Goal: Check status: Check status

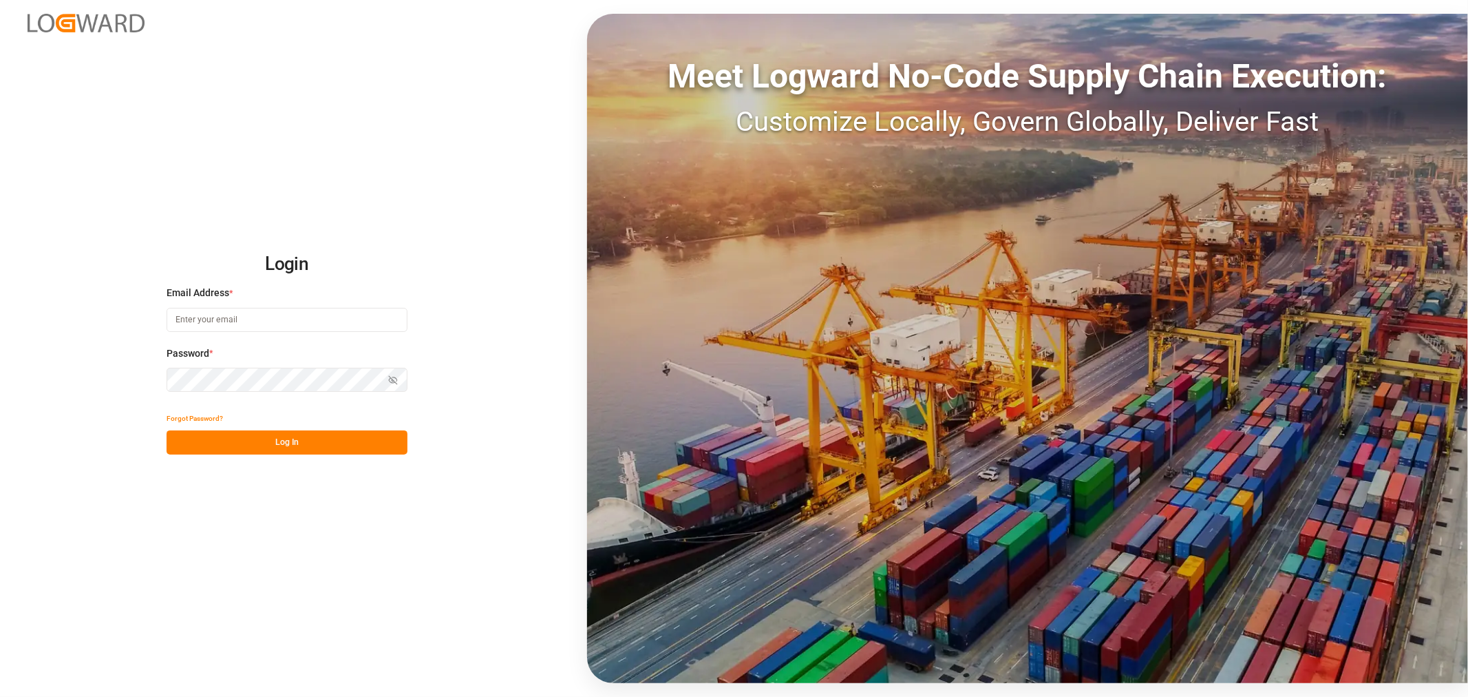
type input "[EMAIL_ADDRESS][DOMAIN_NAME]"
click at [301, 443] on button "Log In" at bounding box center [287, 442] width 241 height 24
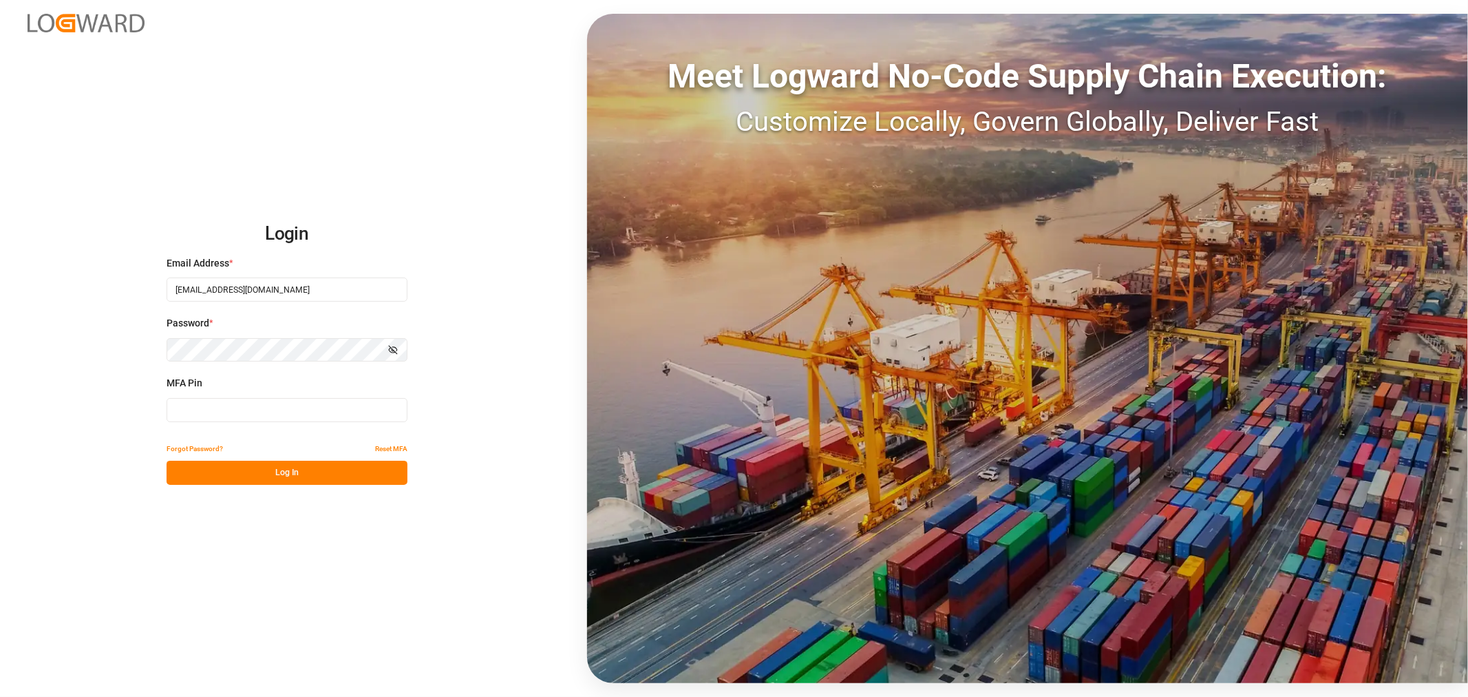
click at [217, 404] on input at bounding box center [287, 410] width 241 height 24
click at [279, 406] on input at bounding box center [287, 410] width 241 height 24
type input "933652"
click at [299, 476] on button "Log In" at bounding box center [287, 473] width 241 height 24
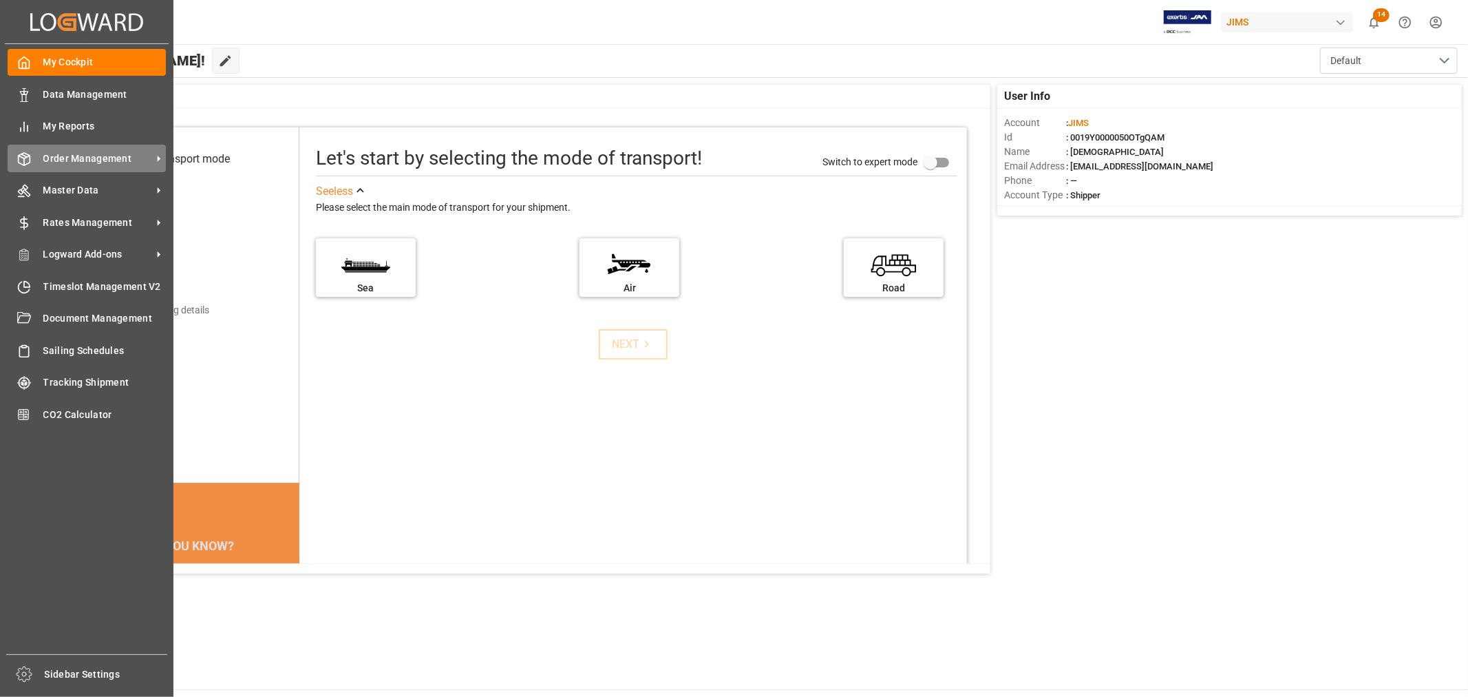
click at [72, 166] on div "Order Management Order Management" at bounding box center [87, 158] width 158 height 27
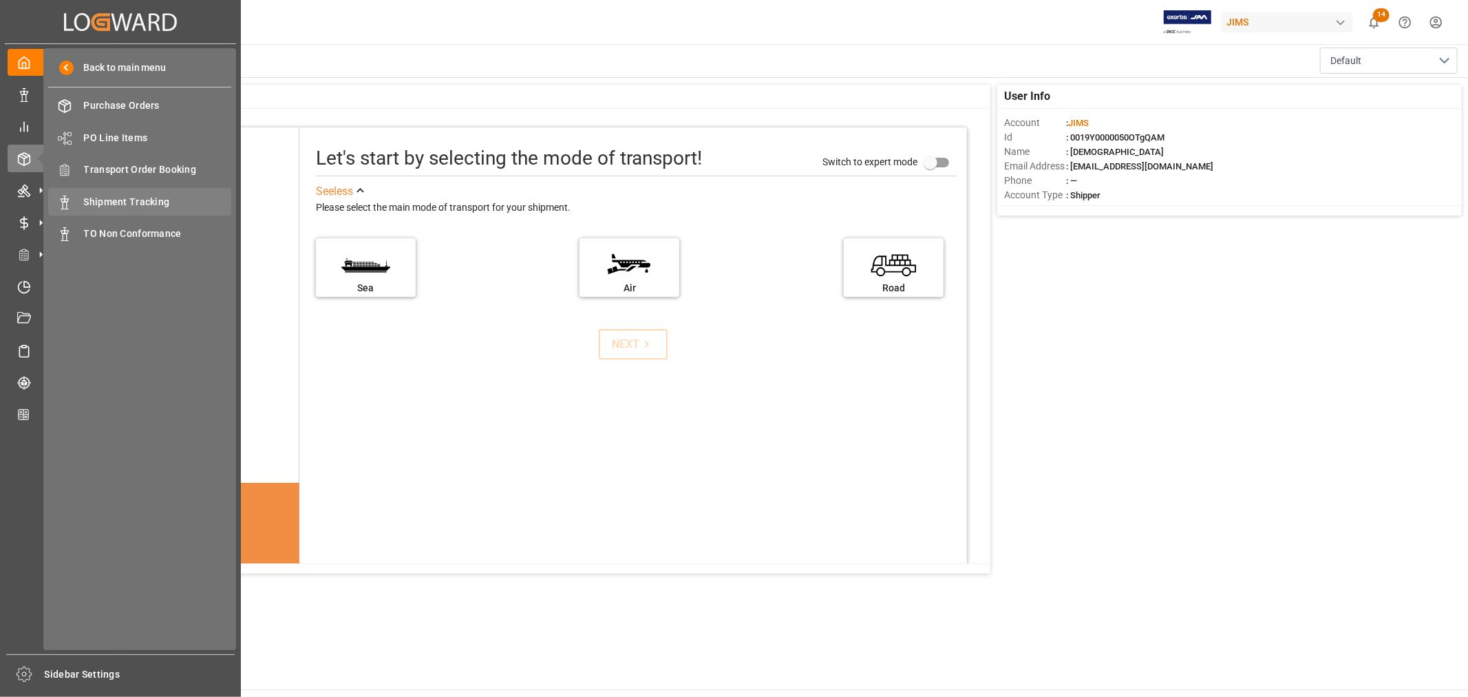
click at [120, 200] on span "Shipment Tracking" at bounding box center [158, 202] width 148 height 14
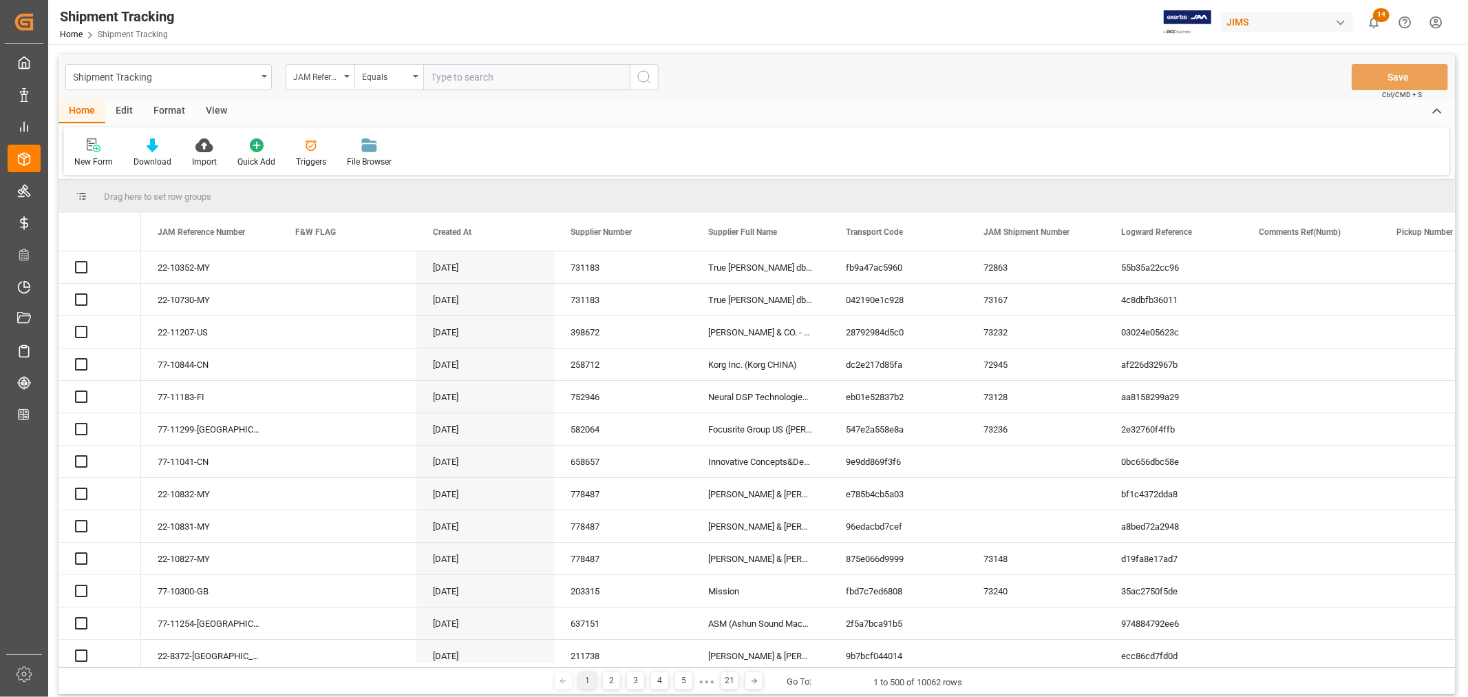
click at [465, 78] on input "text" at bounding box center [526, 77] width 207 height 26
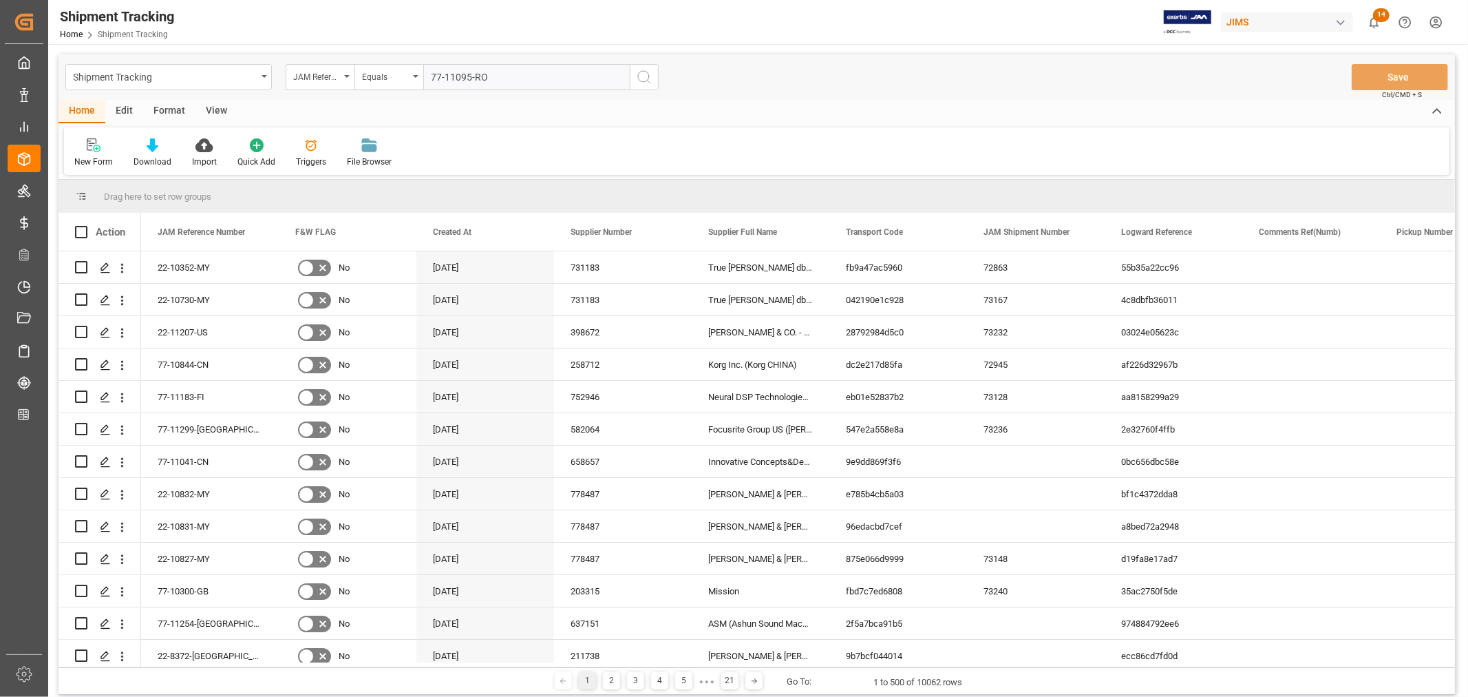
type input "77-11095-RO"
click at [642, 74] on icon "search button" at bounding box center [644, 77] width 17 height 17
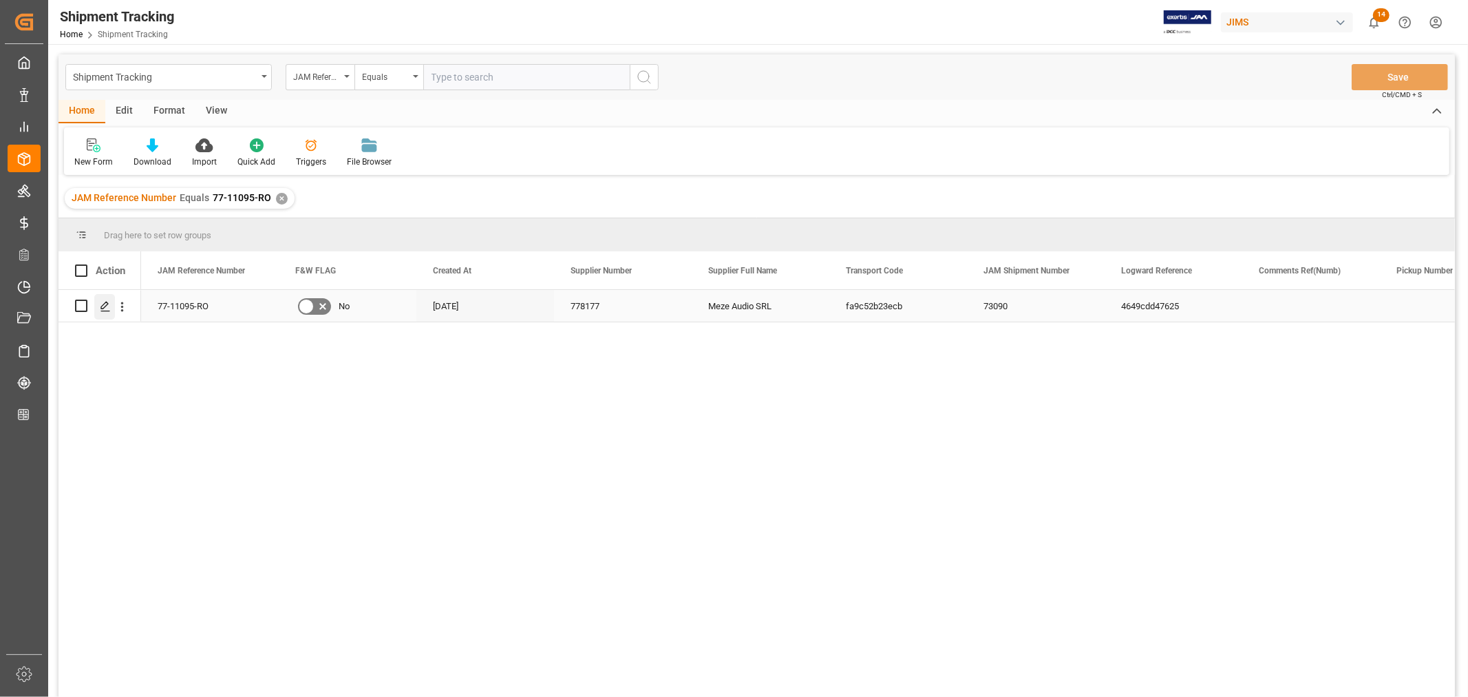
click at [108, 304] on icon "Press SPACE to select this row." at bounding box center [105, 306] width 11 height 11
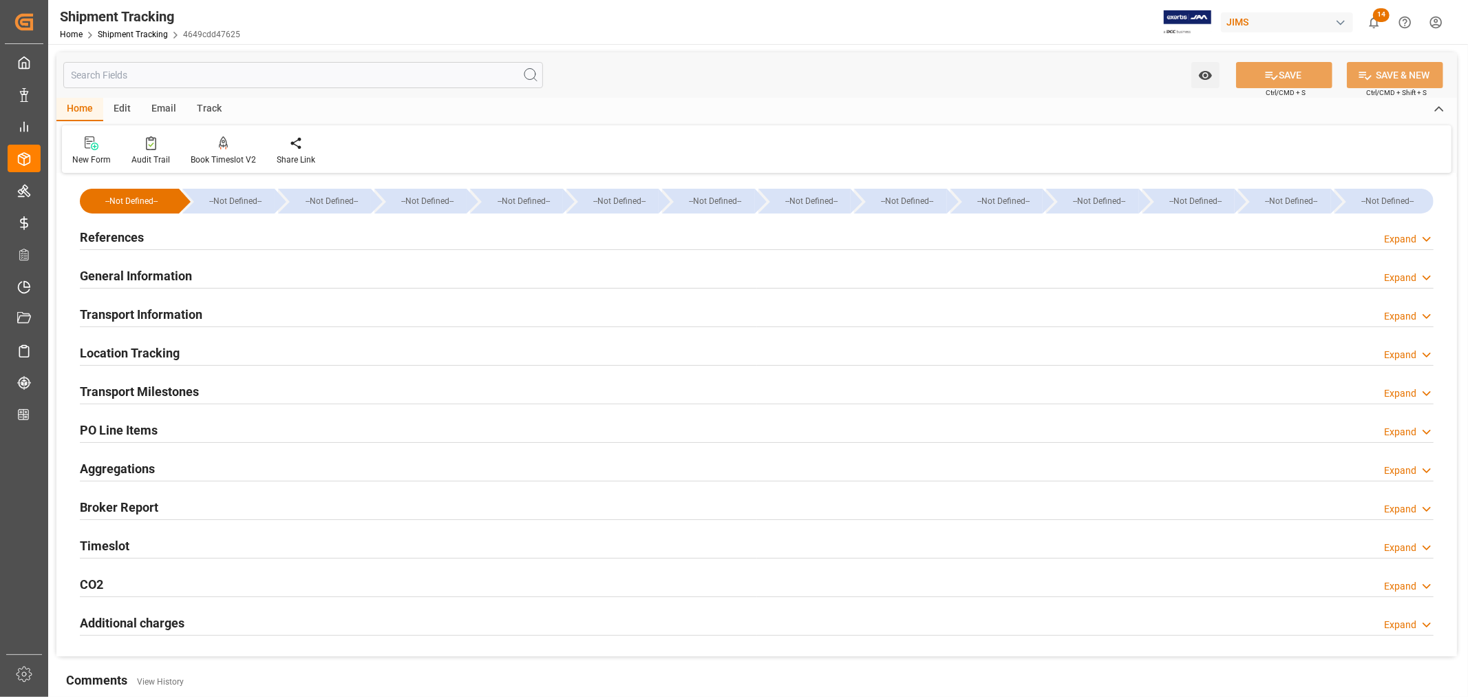
click at [129, 272] on h2 "General Information" at bounding box center [136, 275] width 112 height 19
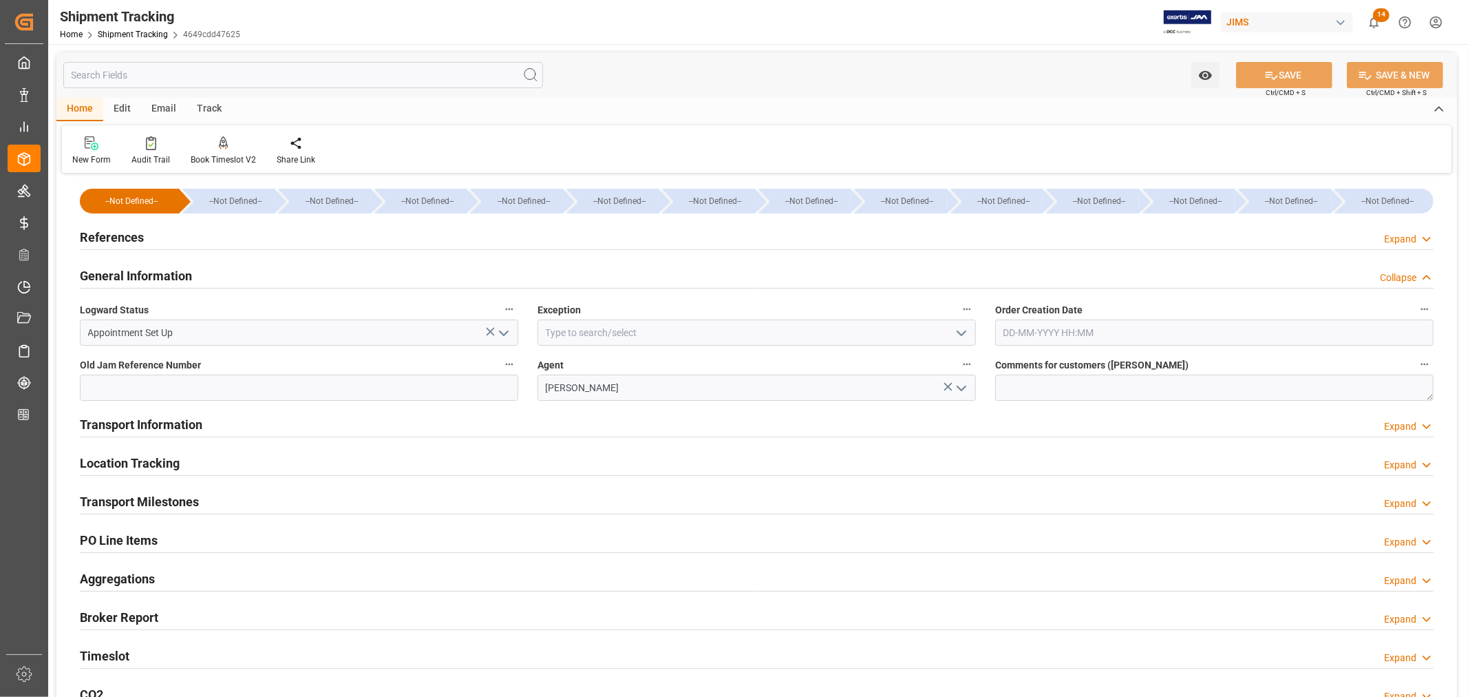
click at [129, 272] on h2 "General Information" at bounding box center [136, 275] width 112 height 19
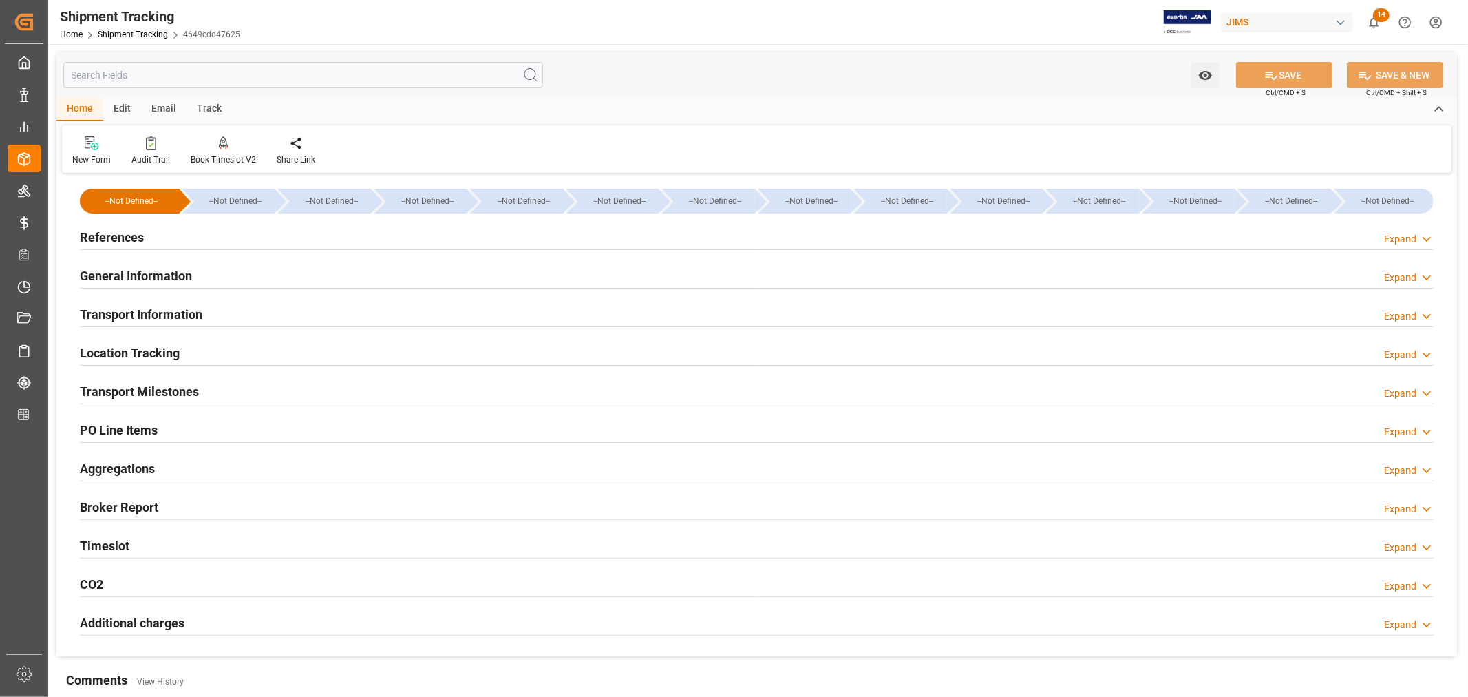
click at [154, 269] on h2 "General Information" at bounding box center [136, 275] width 112 height 19
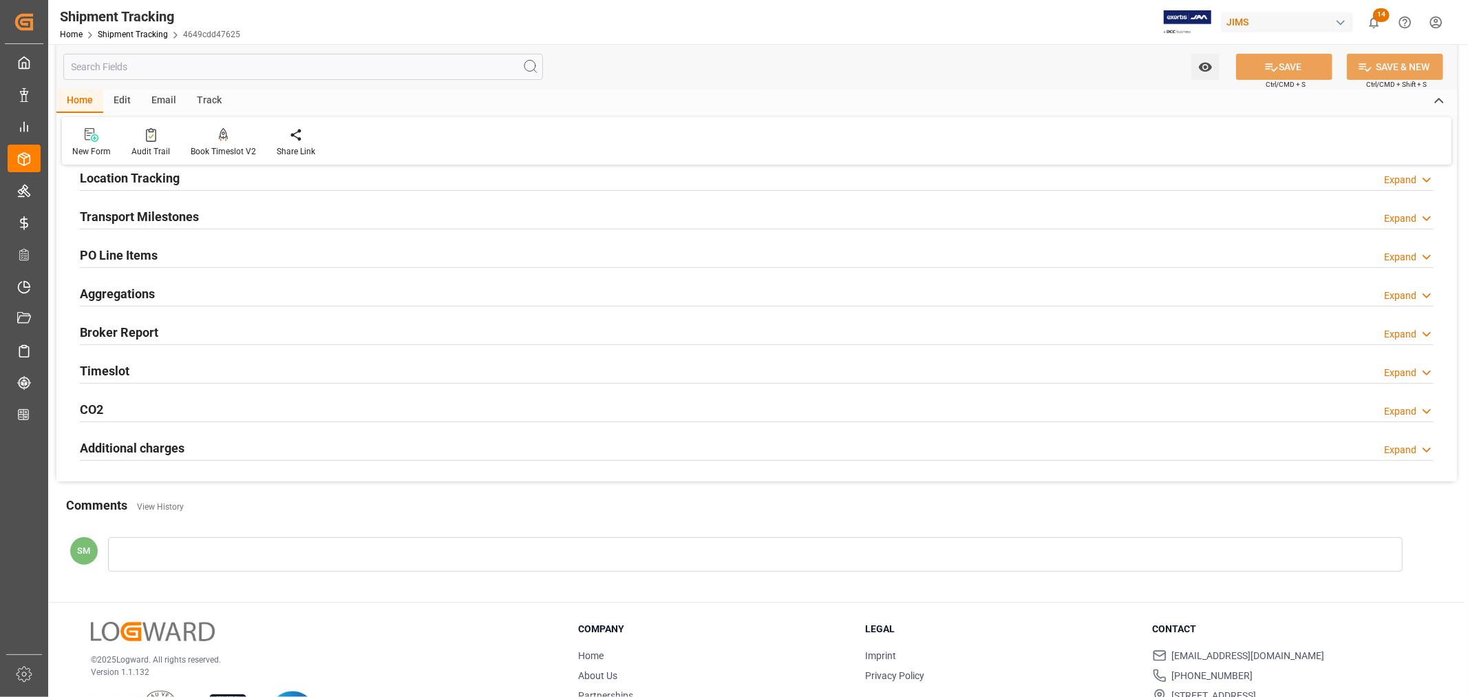
scroll to position [346, 0]
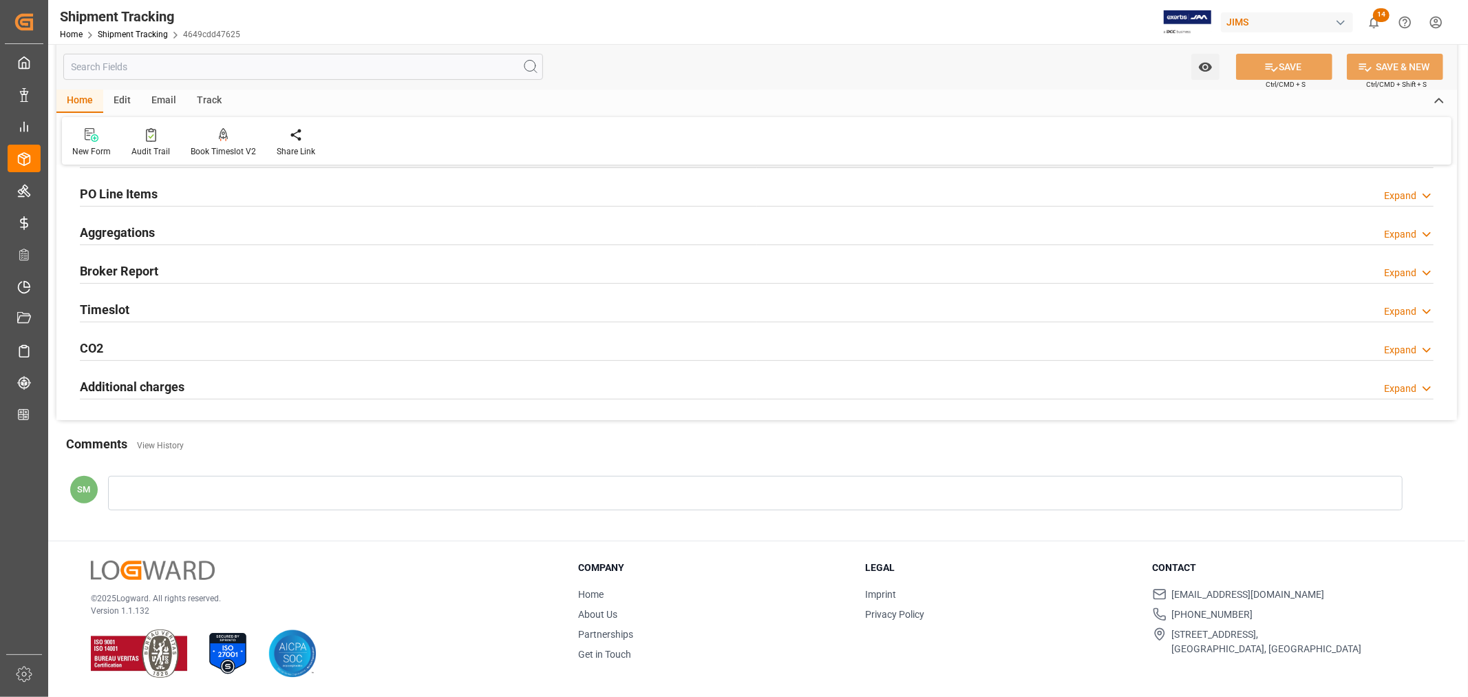
click at [156, 63] on input "text" at bounding box center [303, 67] width 480 height 26
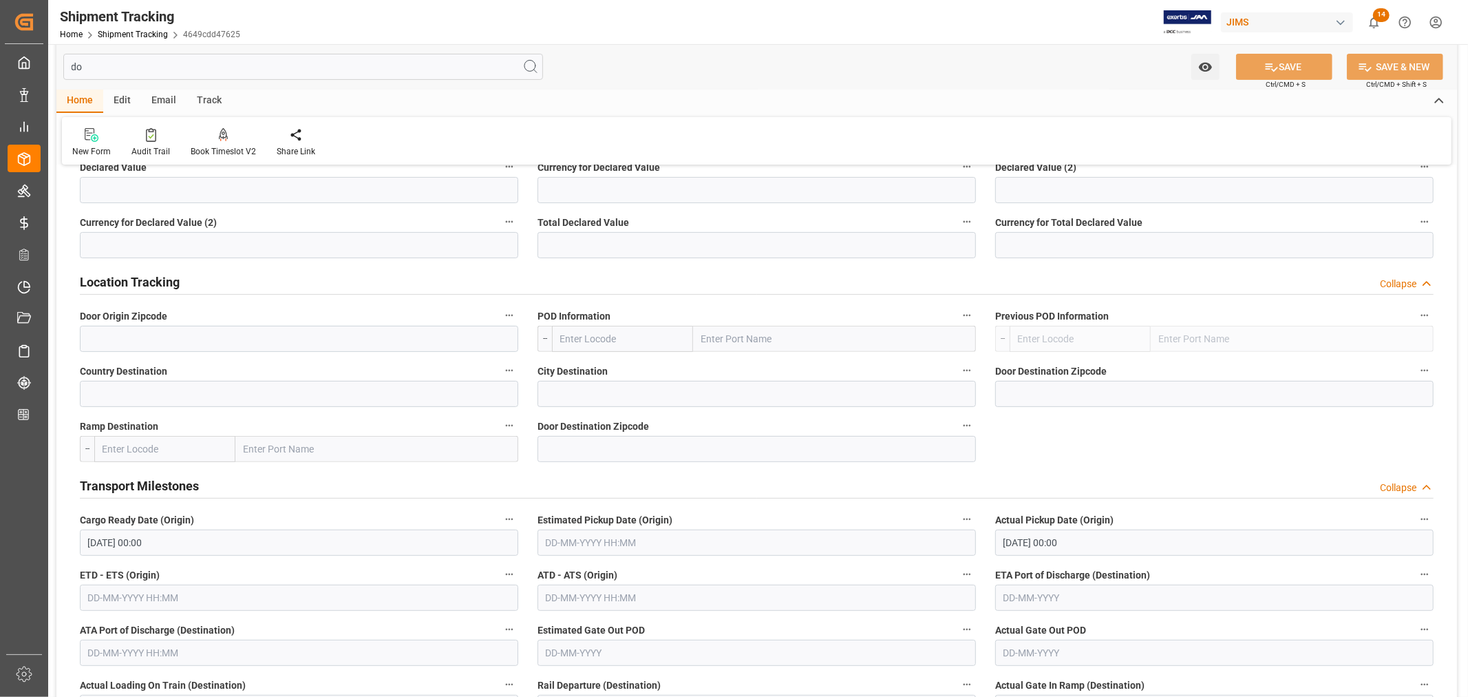
scroll to position [0, 0]
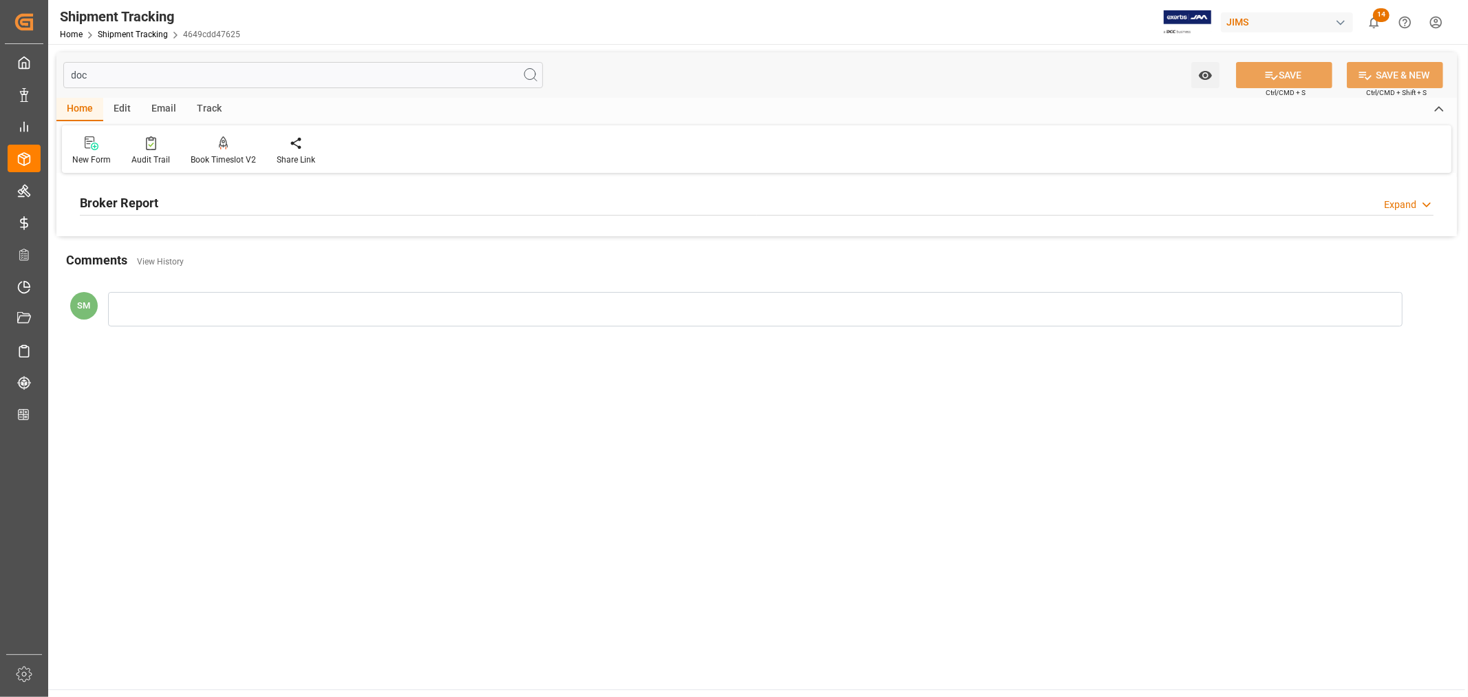
click at [100, 198] on h2 "Broker Report" at bounding box center [119, 202] width 78 height 19
drag, startPoint x: 107, startPoint y: 77, endPoint x: 19, endPoint y: 74, distance: 88.2
click at [19, 74] on div "Created by potrace 1.15, written by Peter Selinger 2001-2017 Created by potrace…" at bounding box center [734, 348] width 1468 height 697
type input "type"
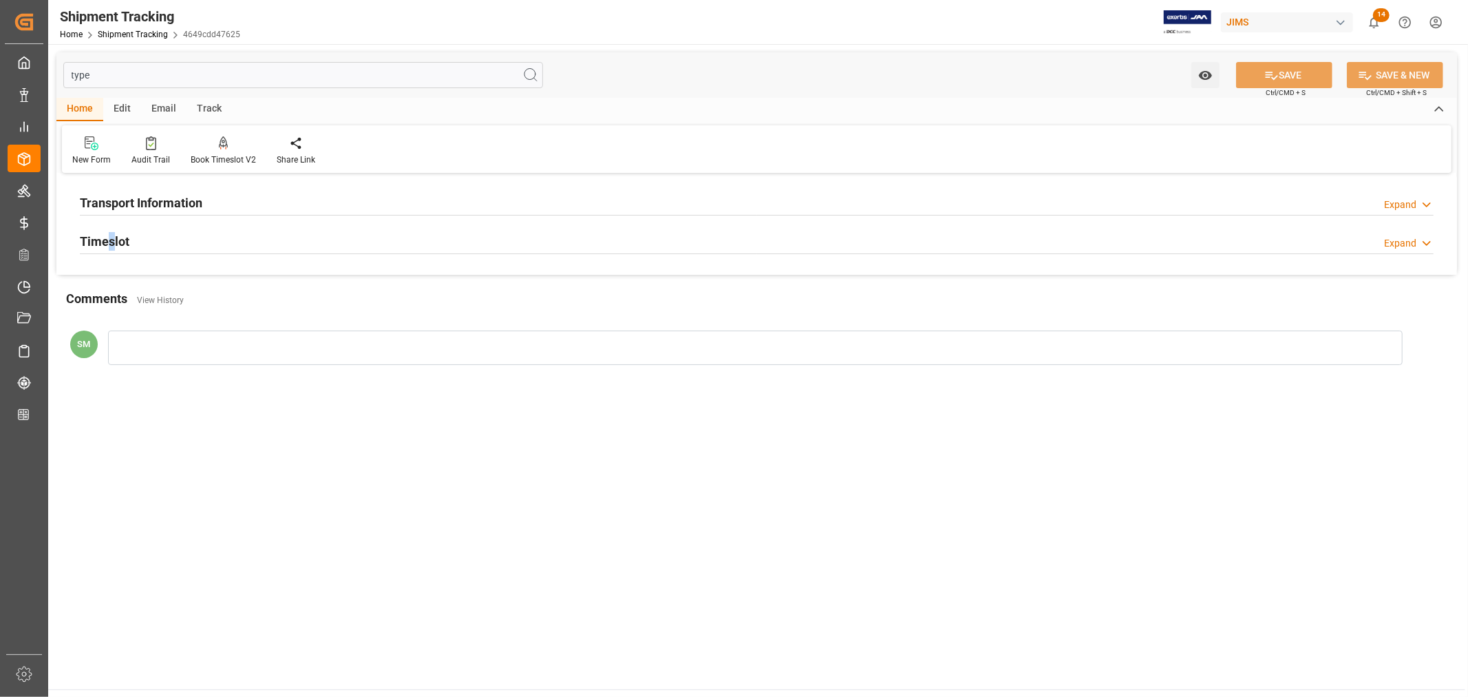
click at [111, 244] on h2 "Timeslot" at bounding box center [105, 241] width 50 height 19
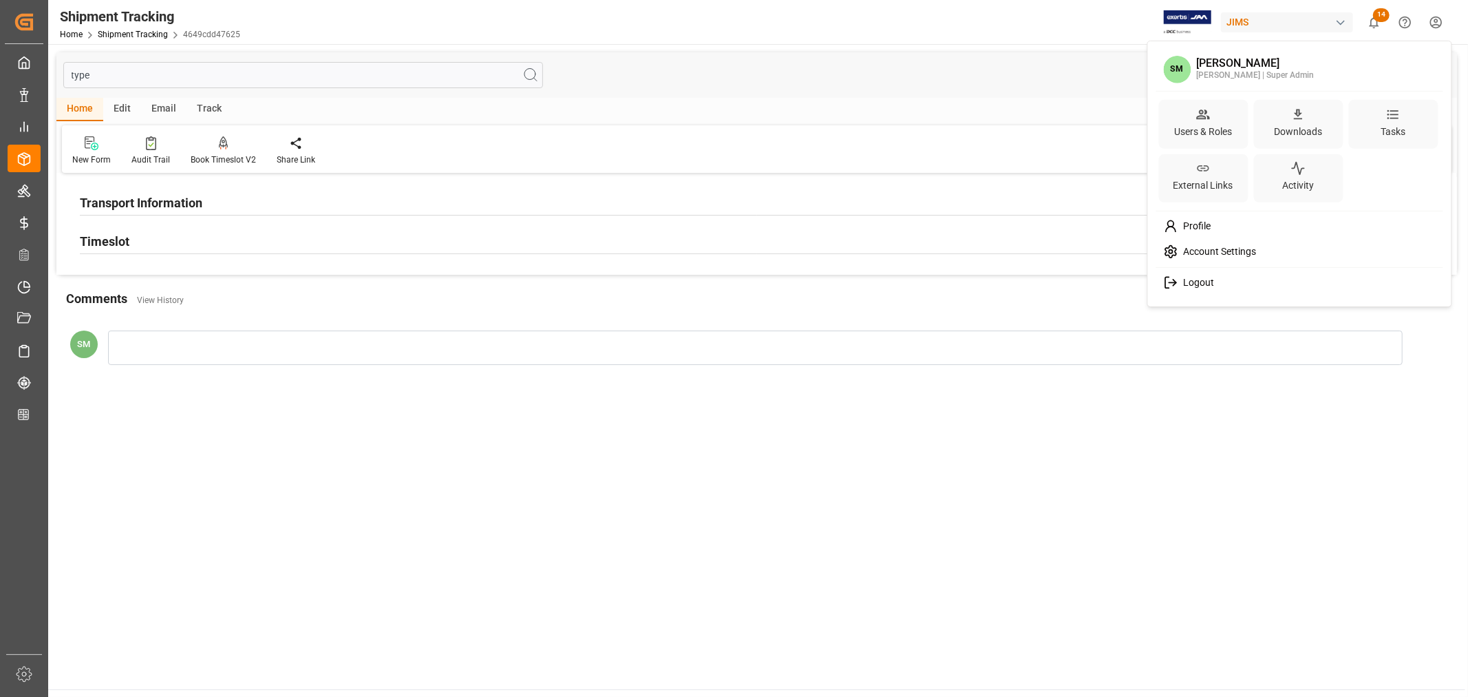
click at [1435, 19] on html "Created by potrace 1.15, written by Peter Selinger 2001-2017 Created by potrace…" at bounding box center [734, 348] width 1468 height 697
click at [1203, 121] on div "Users & Roles" at bounding box center [1203, 131] width 63 height 20
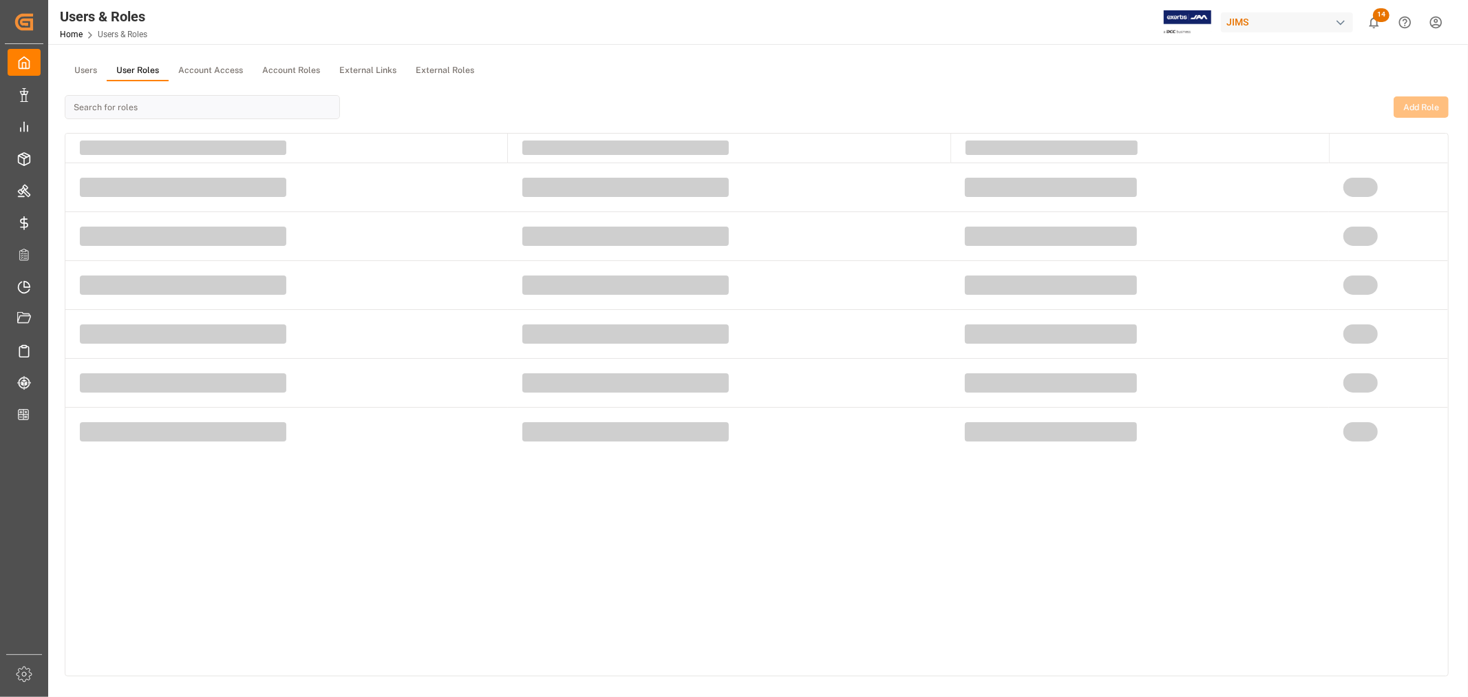
click at [128, 67] on button "User Roles" at bounding box center [138, 71] width 62 height 21
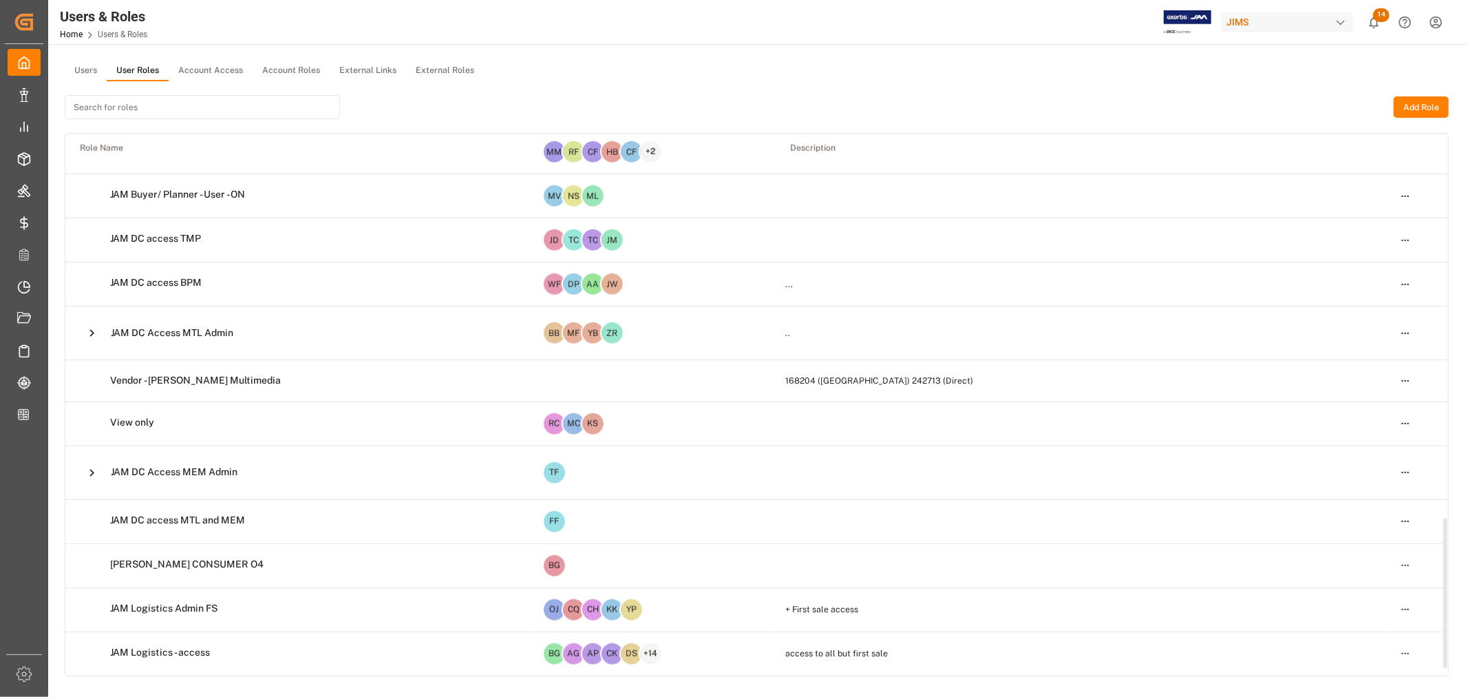
scroll to position [1408, 0]
click at [1412, 562] on html "Created by potrace 1.15, written by [PERSON_NAME] [DATE]-[DATE] Created by potr…" at bounding box center [734, 348] width 1468 height 697
click at [1352, 587] on div "Edit" at bounding box center [1377, 589] width 71 height 19
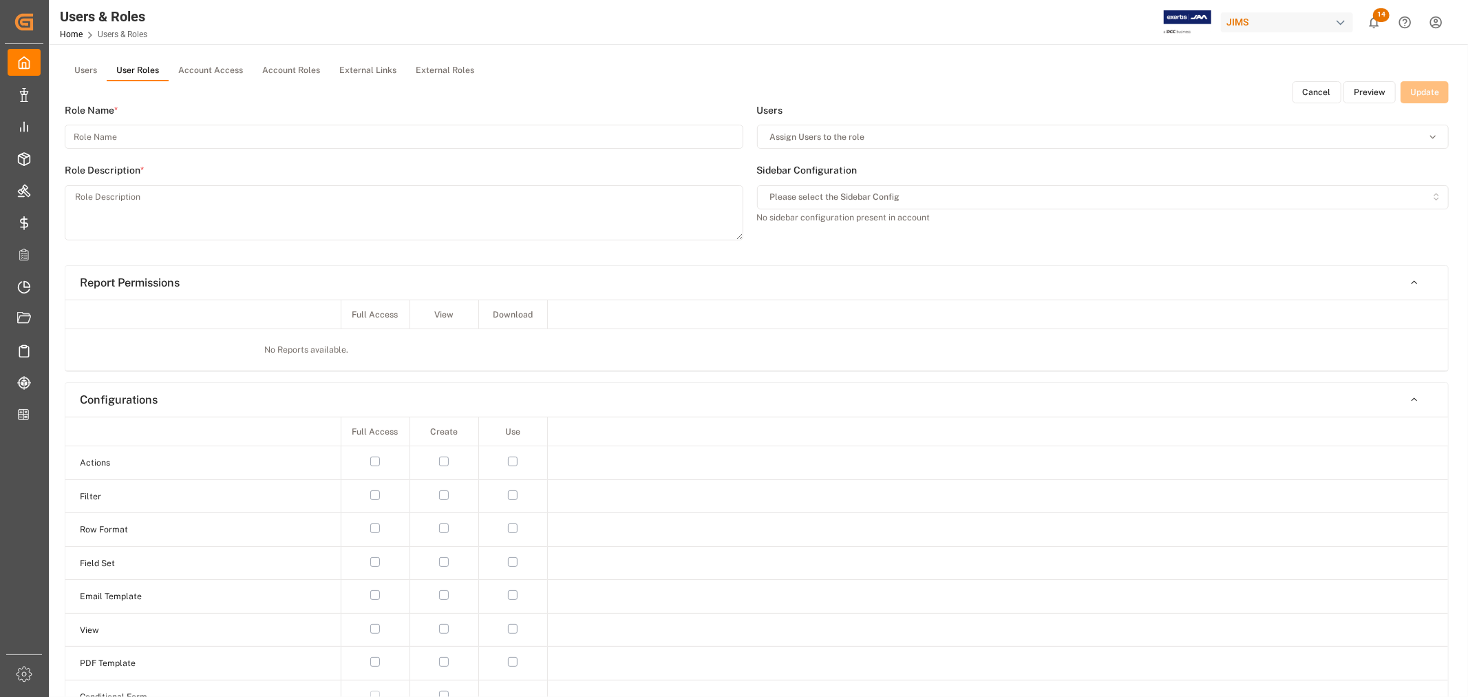
type input "[PERSON_NAME] CONSUMER O4"
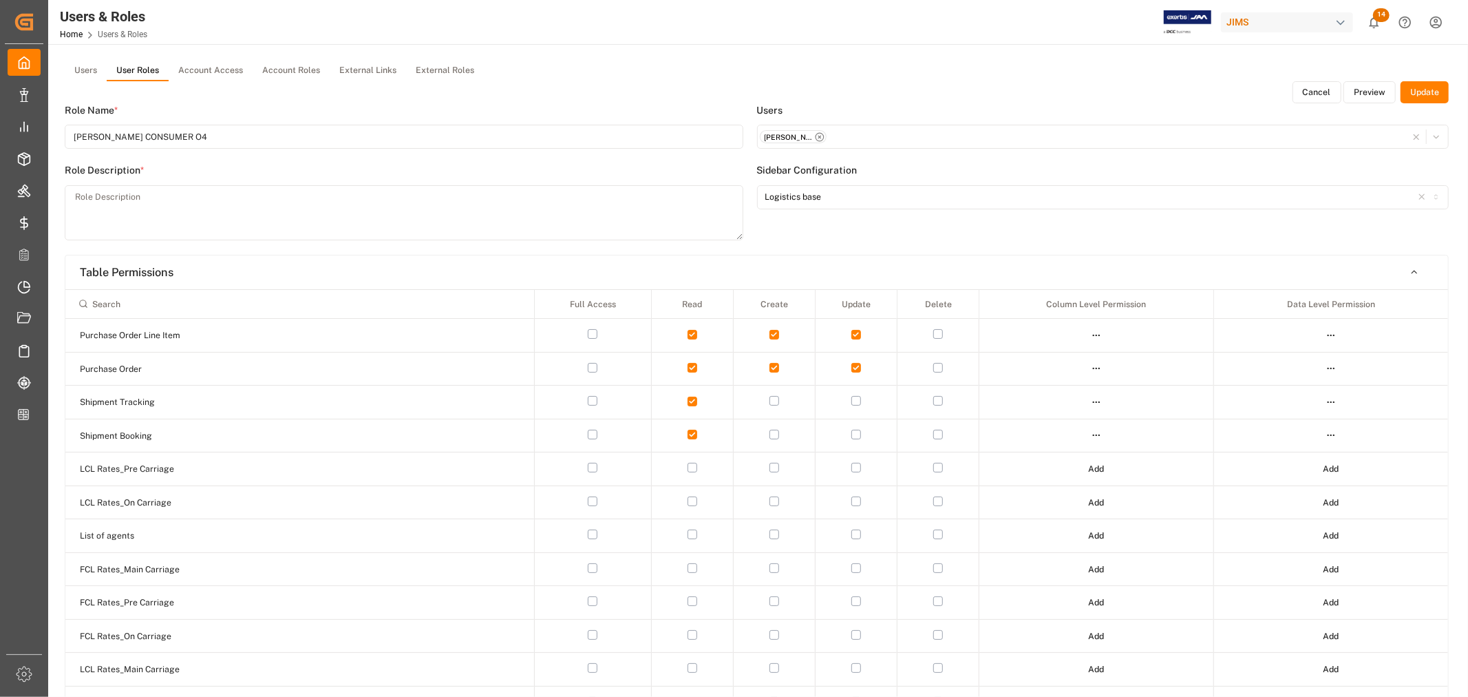
click at [1365, 93] on button "Preview" at bounding box center [1370, 92] width 52 height 22
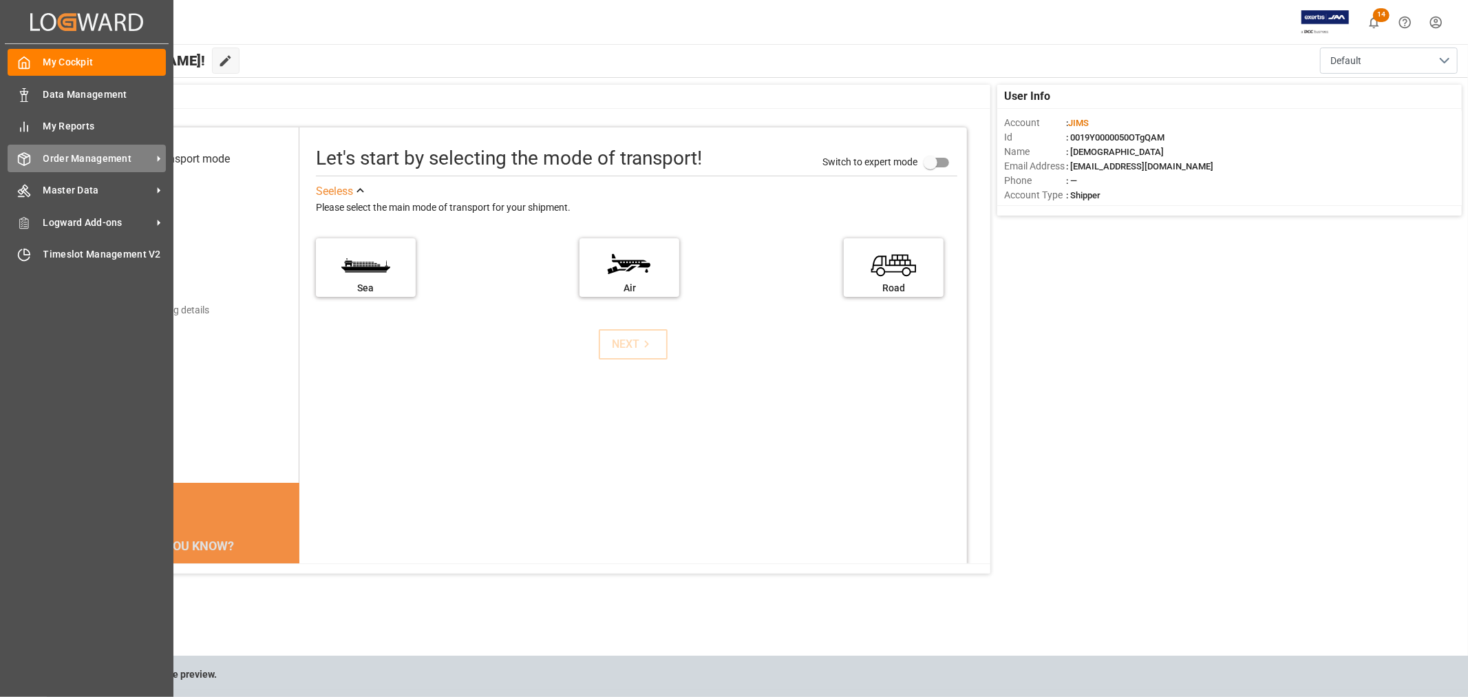
click at [90, 160] on span "Order Management" at bounding box center [97, 158] width 109 height 14
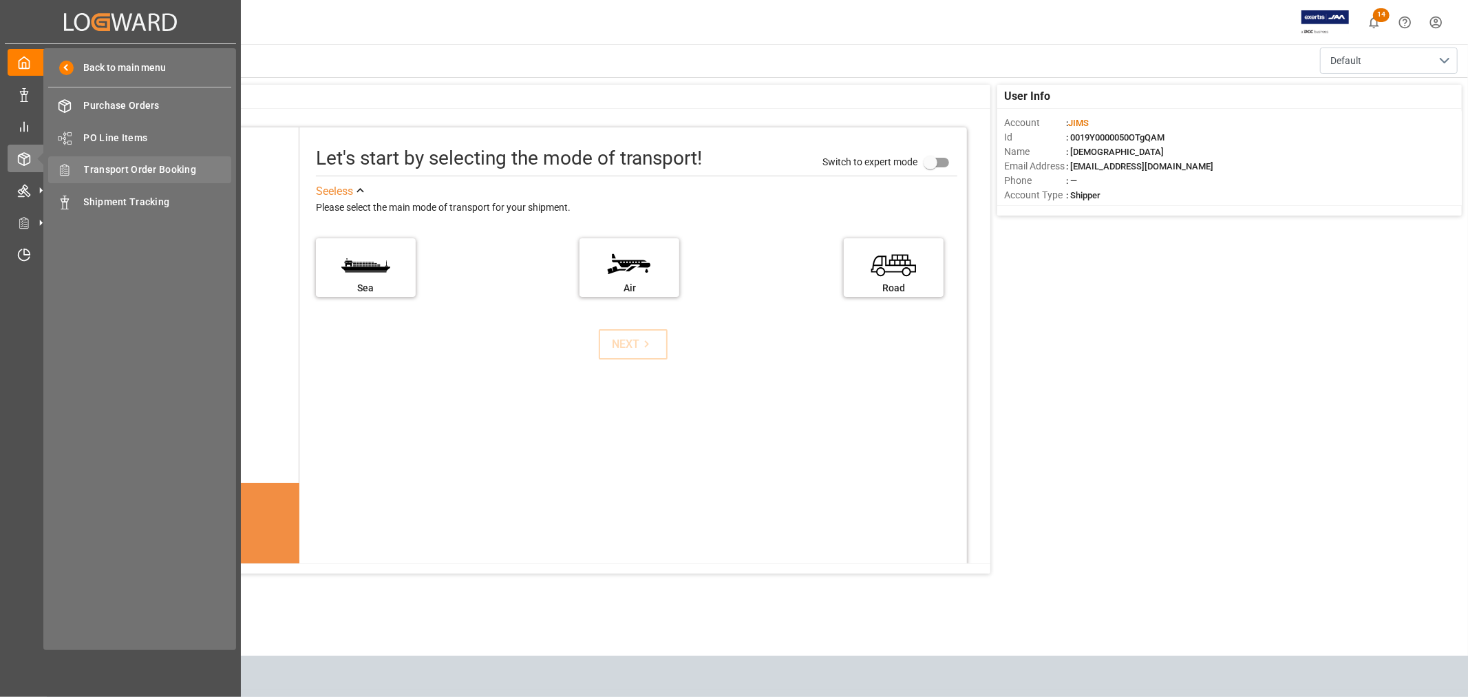
click at [132, 169] on span "Transport Order Booking" at bounding box center [158, 169] width 148 height 14
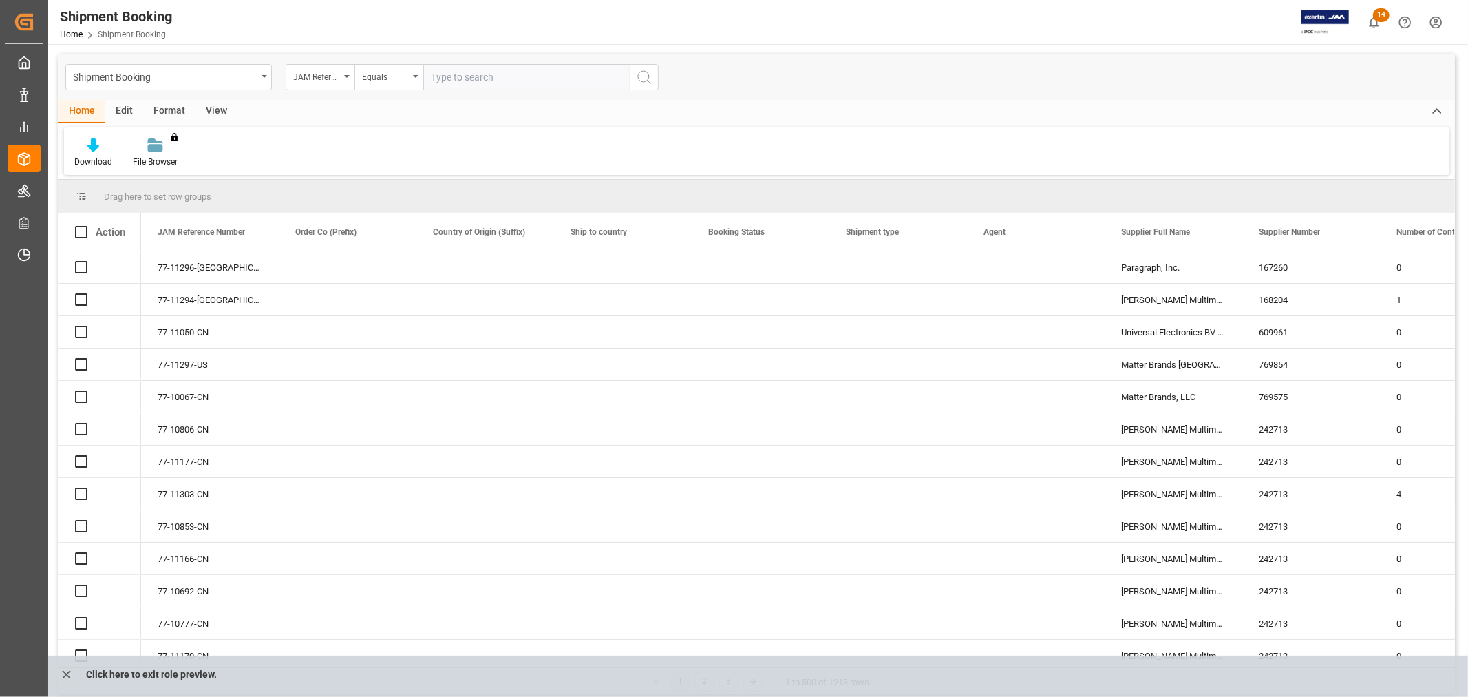
click at [462, 76] on input "text" at bounding box center [526, 77] width 207 height 26
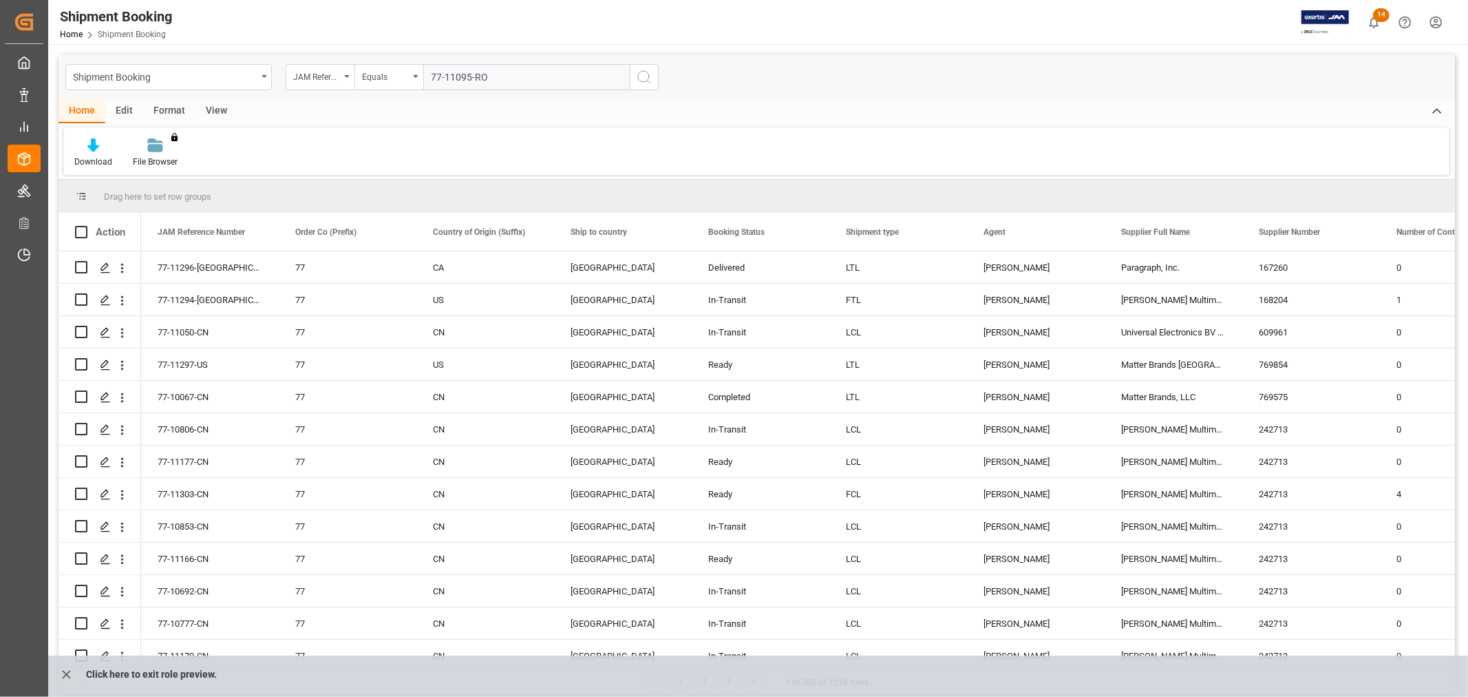
type input "77-11095-RO"
click at [645, 76] on icon "search button" at bounding box center [644, 77] width 17 height 17
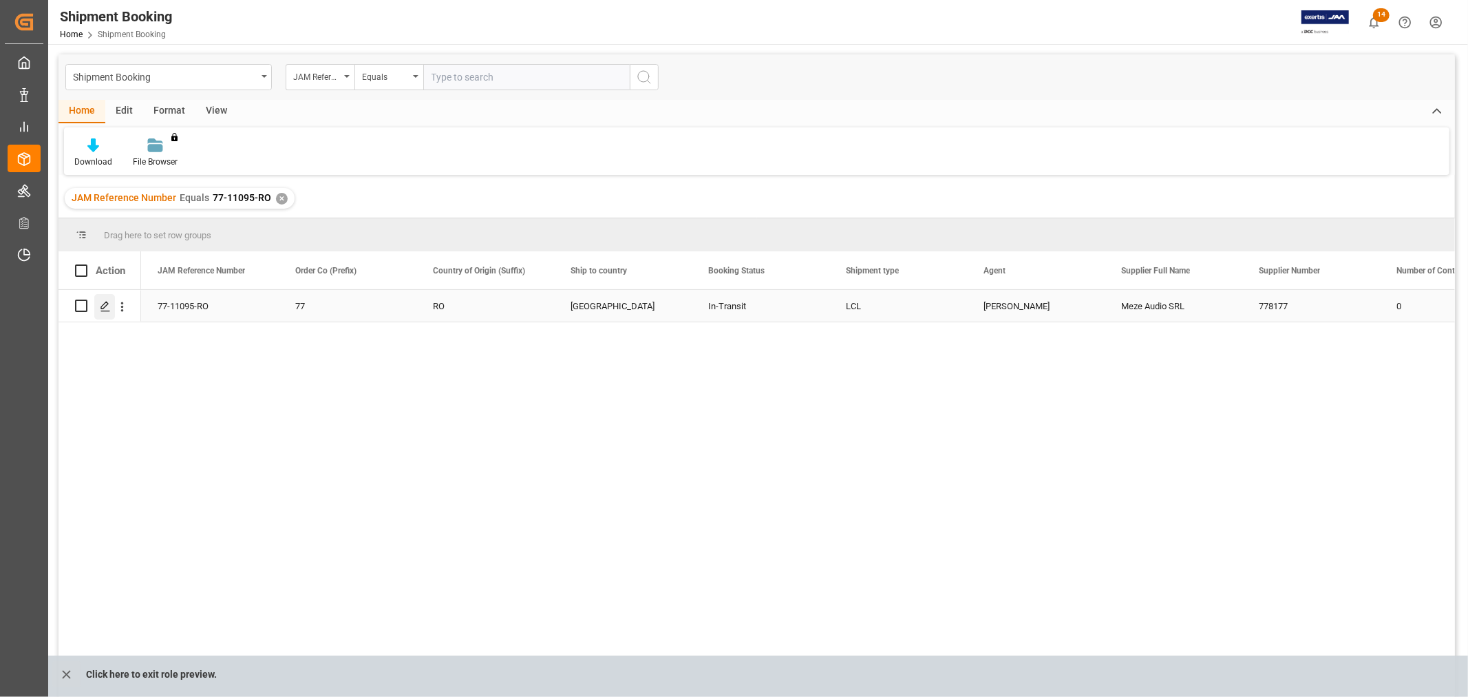
click at [100, 302] on icon "Press SPACE to select this row." at bounding box center [105, 306] width 11 height 11
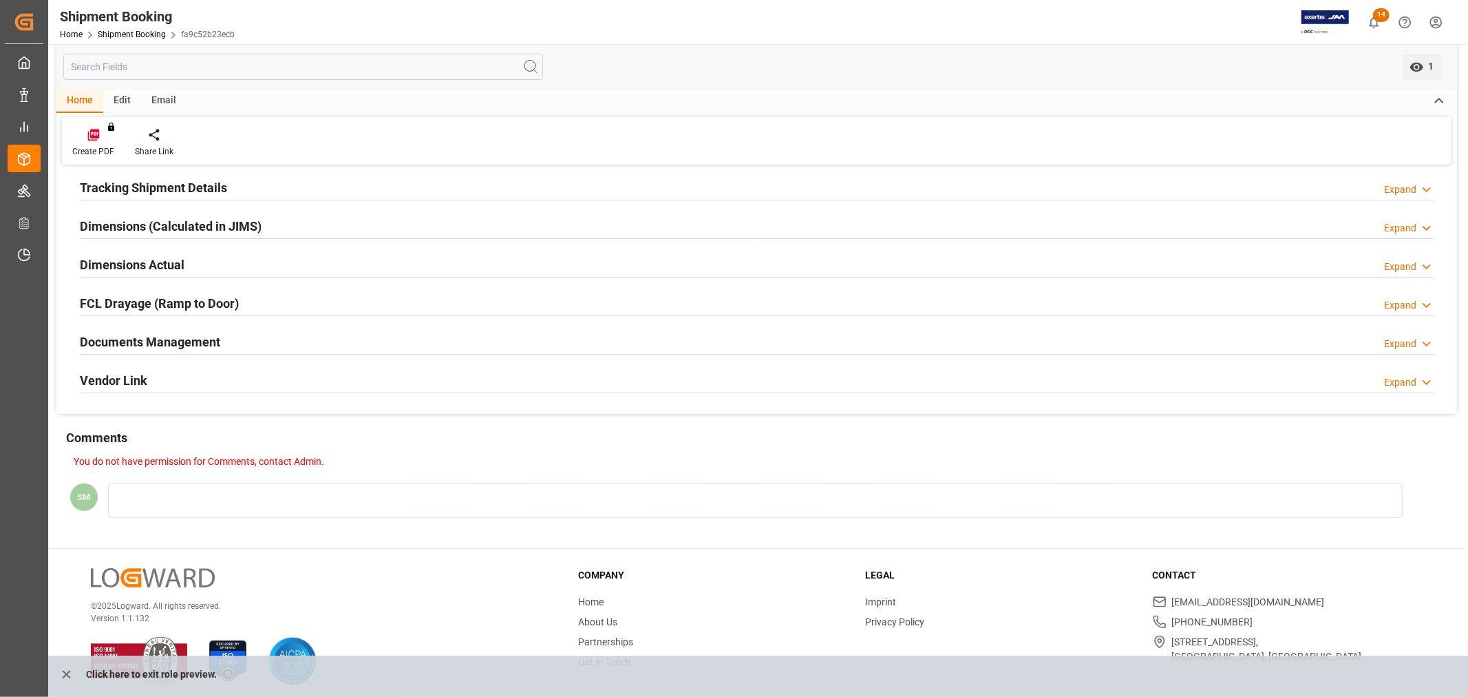
scroll to position [274, 0]
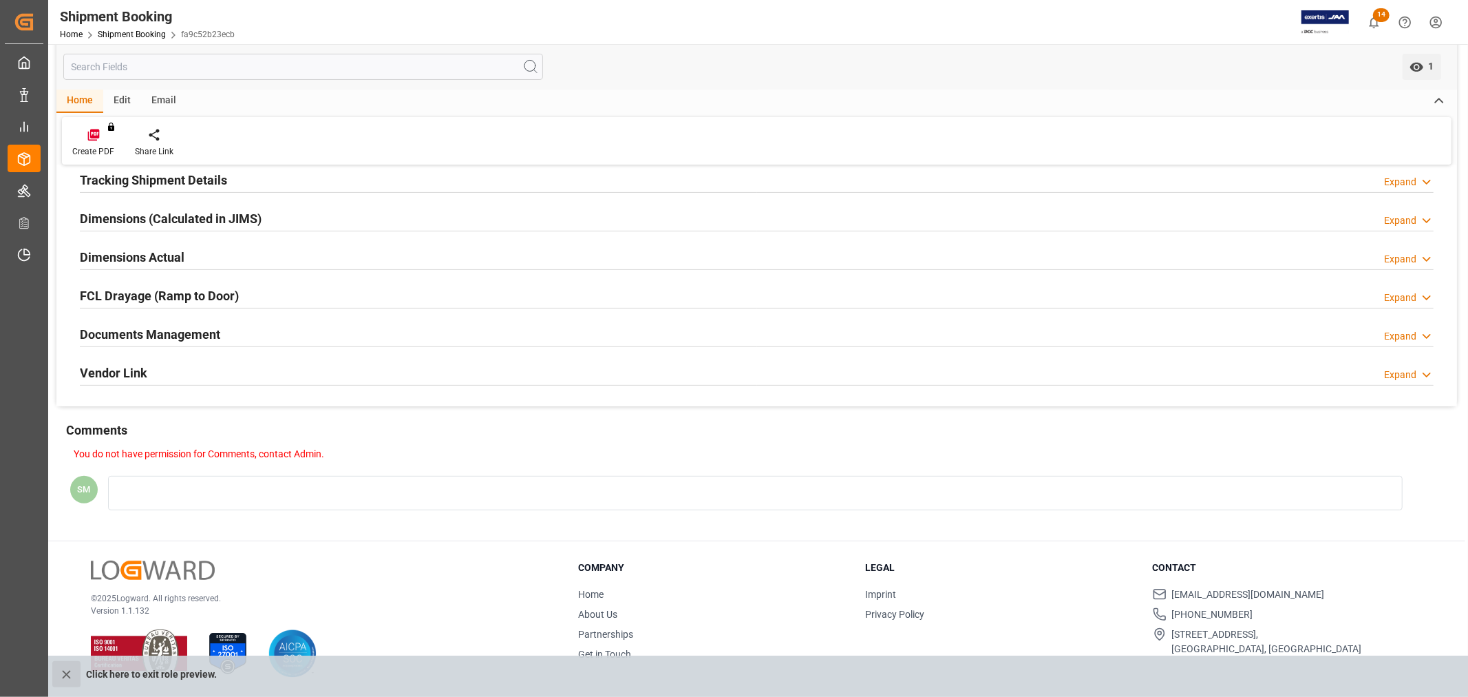
click at [65, 677] on icon "close role preview" at bounding box center [66, 674] width 14 height 14
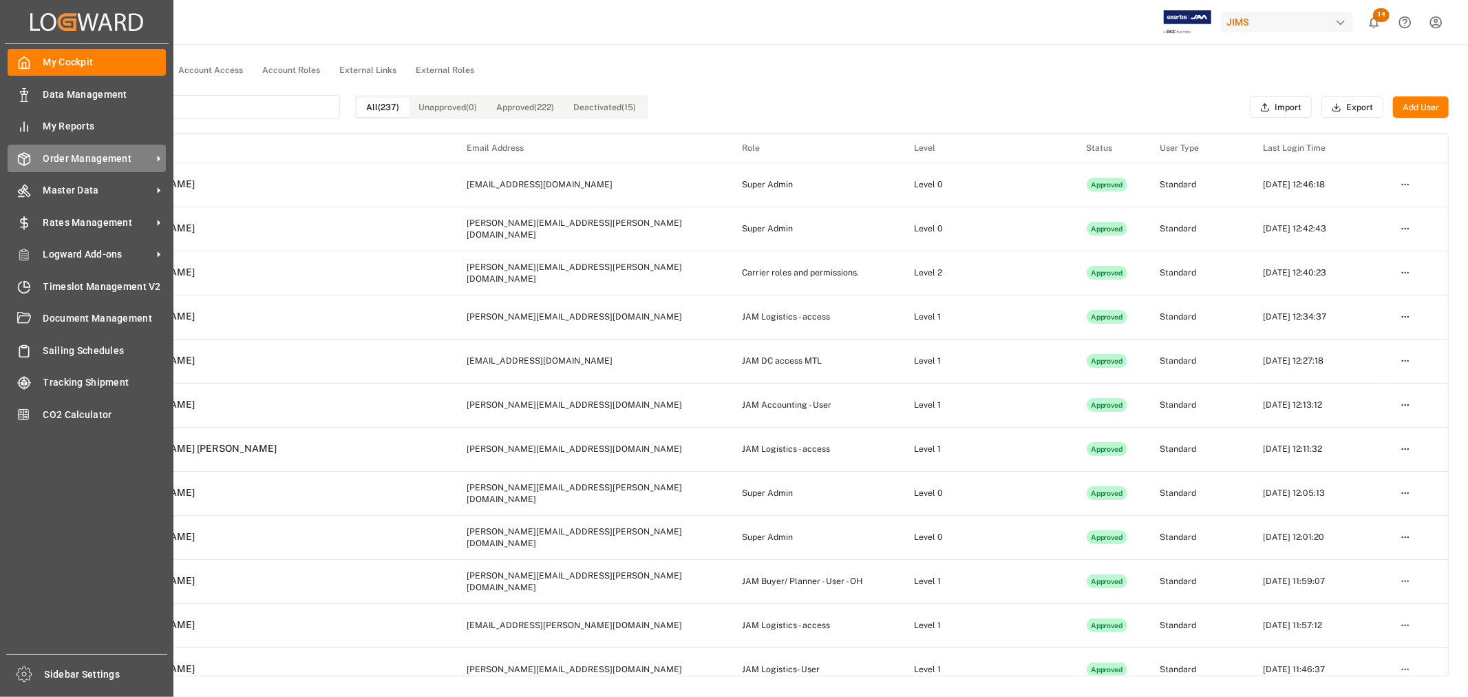
click at [86, 156] on span "Order Management" at bounding box center [97, 158] width 109 height 14
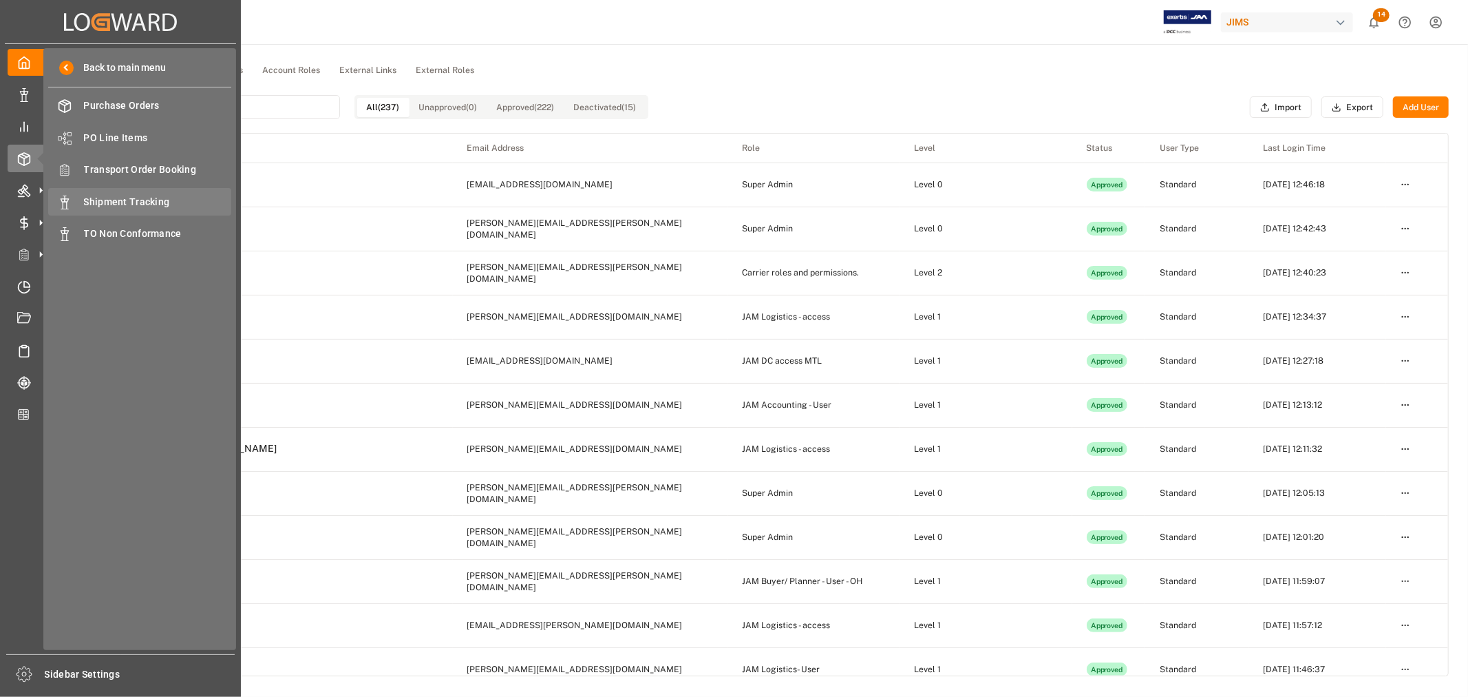
click at [148, 204] on span "Shipment Tracking" at bounding box center [158, 202] width 148 height 14
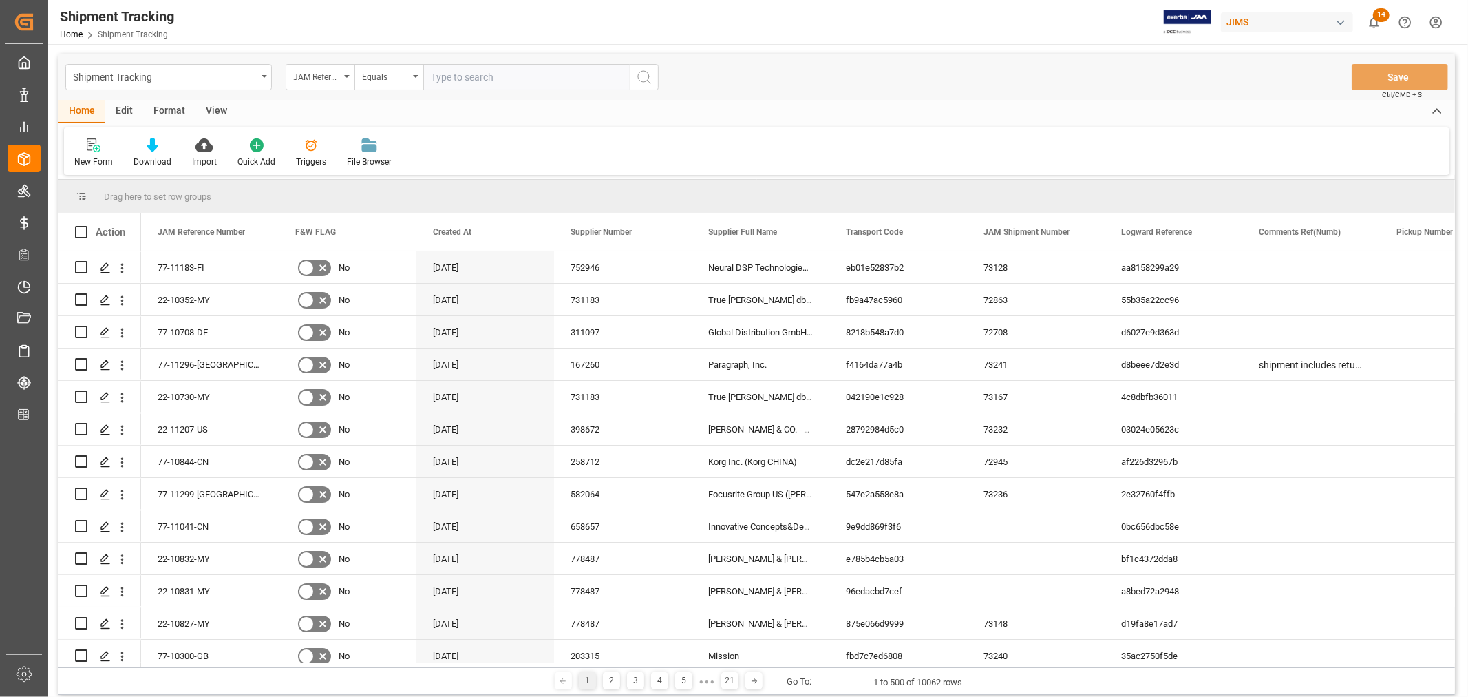
click at [470, 78] on input "text" at bounding box center [526, 77] width 207 height 26
type input "77-11095-RO"
click at [648, 78] on circle "search button" at bounding box center [643, 76] width 11 height 11
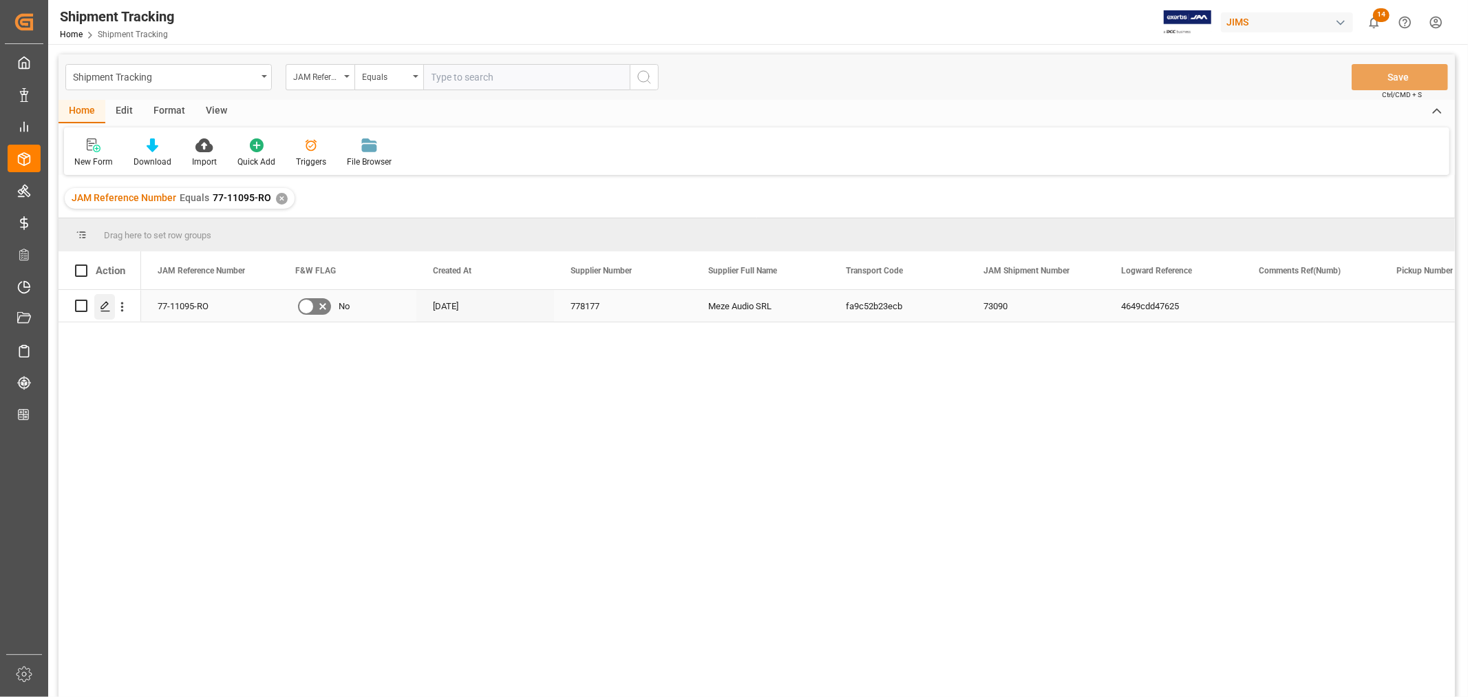
click at [107, 306] on icon "Press SPACE to select this row." at bounding box center [105, 306] width 11 height 11
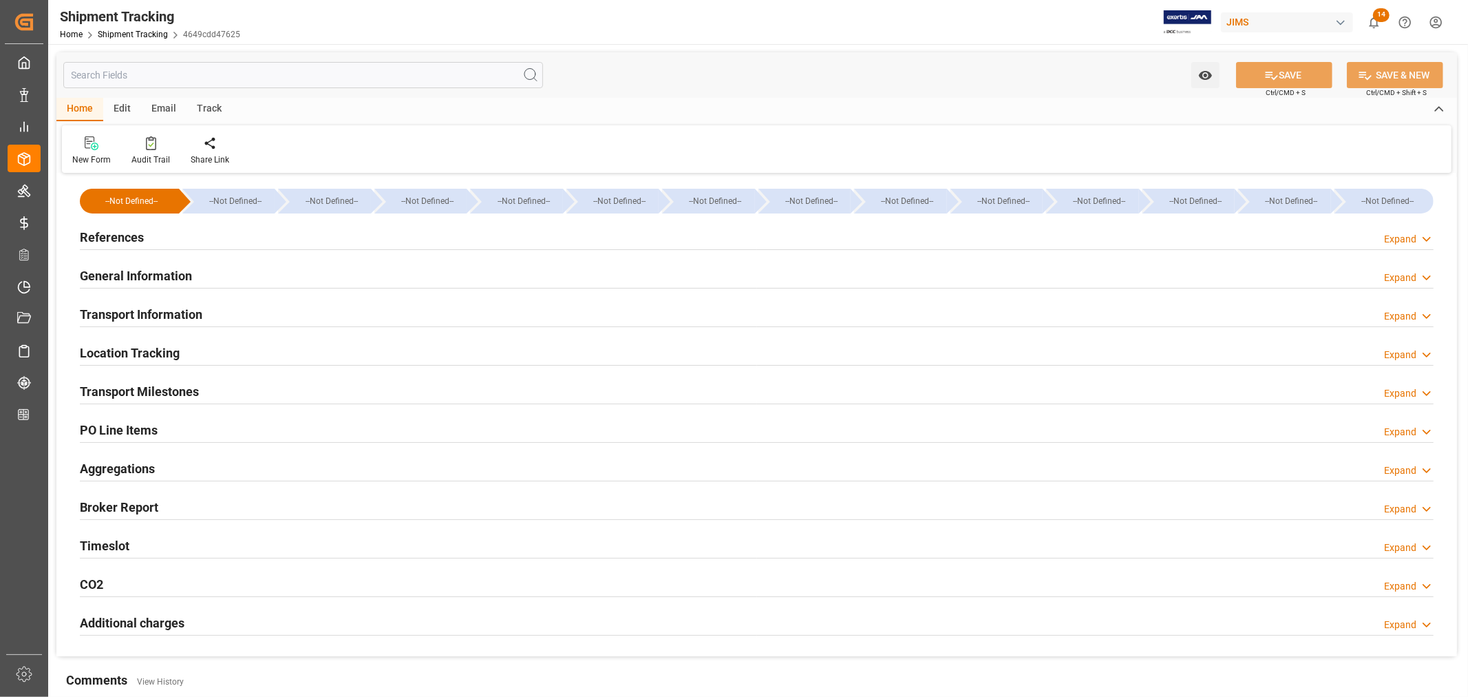
click at [106, 246] on h2 "References" at bounding box center [112, 237] width 64 height 19
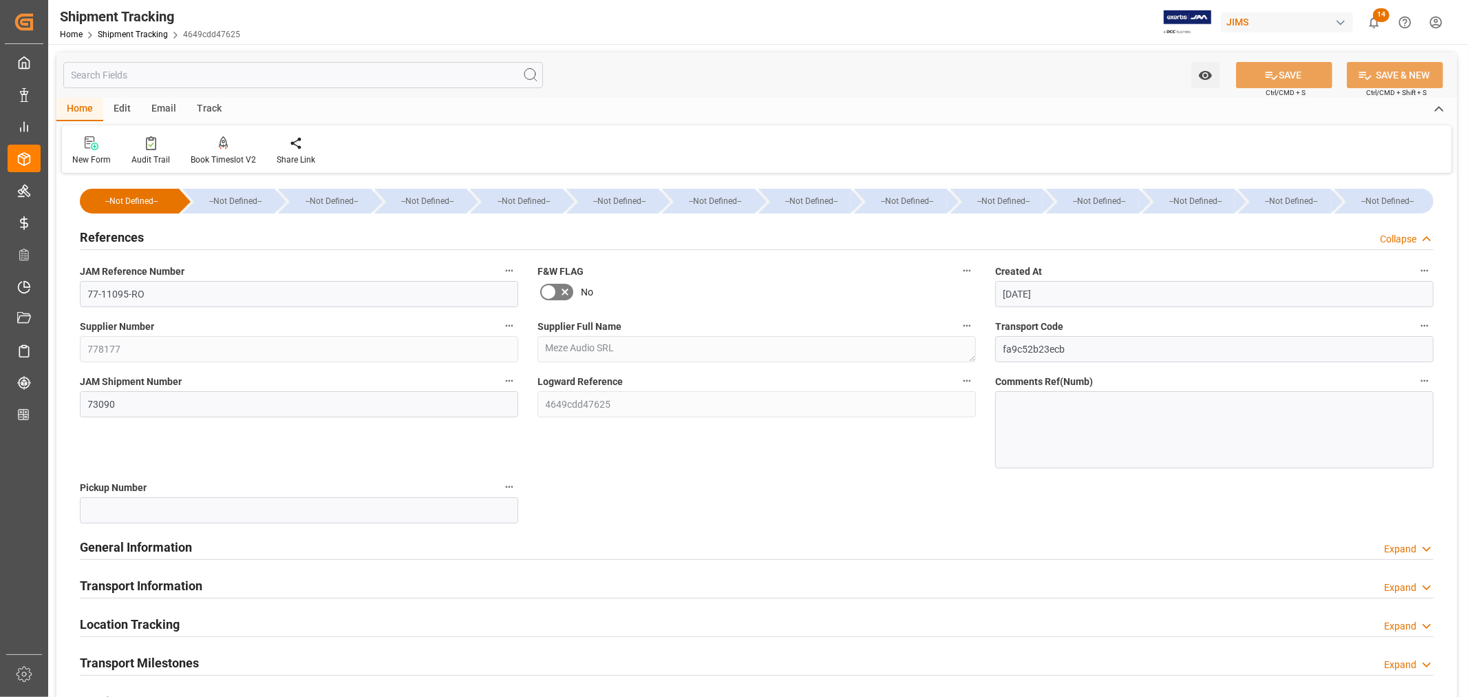
click at [123, 238] on h2 "References" at bounding box center [112, 237] width 64 height 19
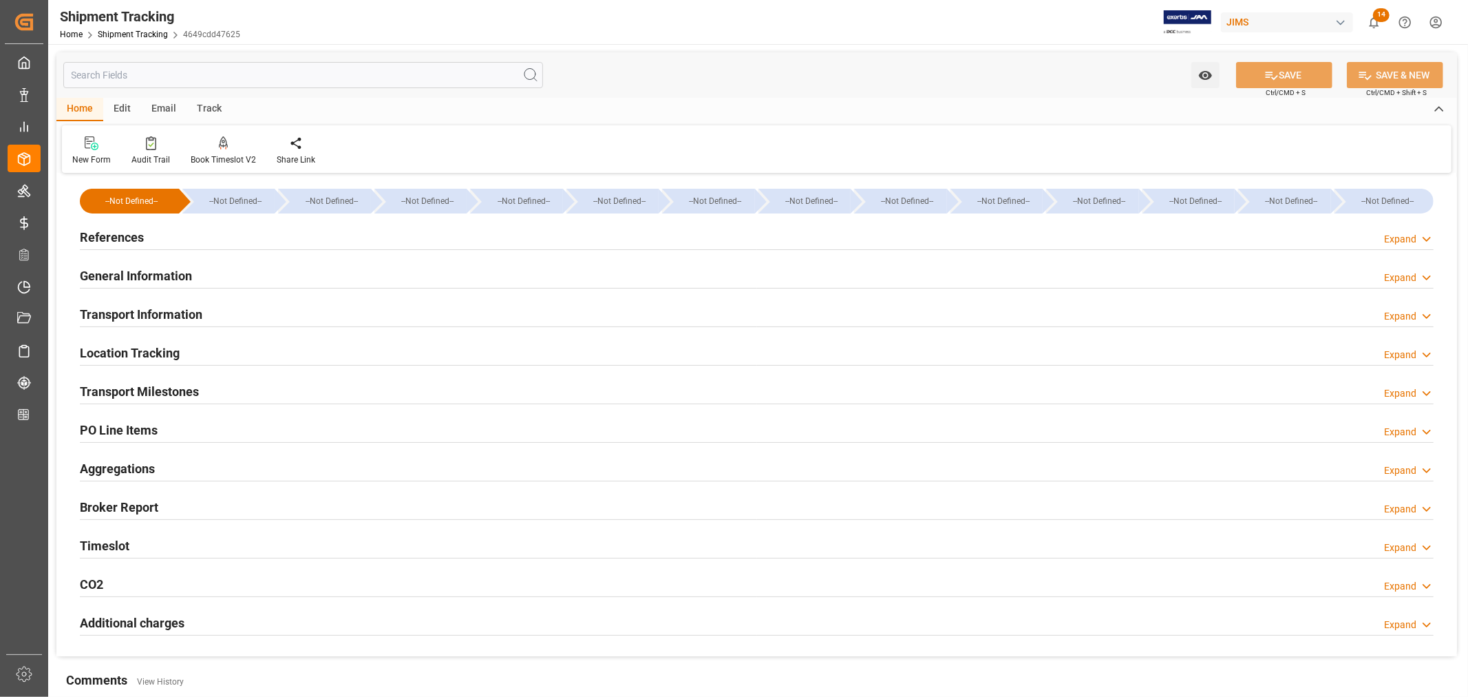
click at [120, 274] on h2 "General Information" at bounding box center [136, 275] width 112 height 19
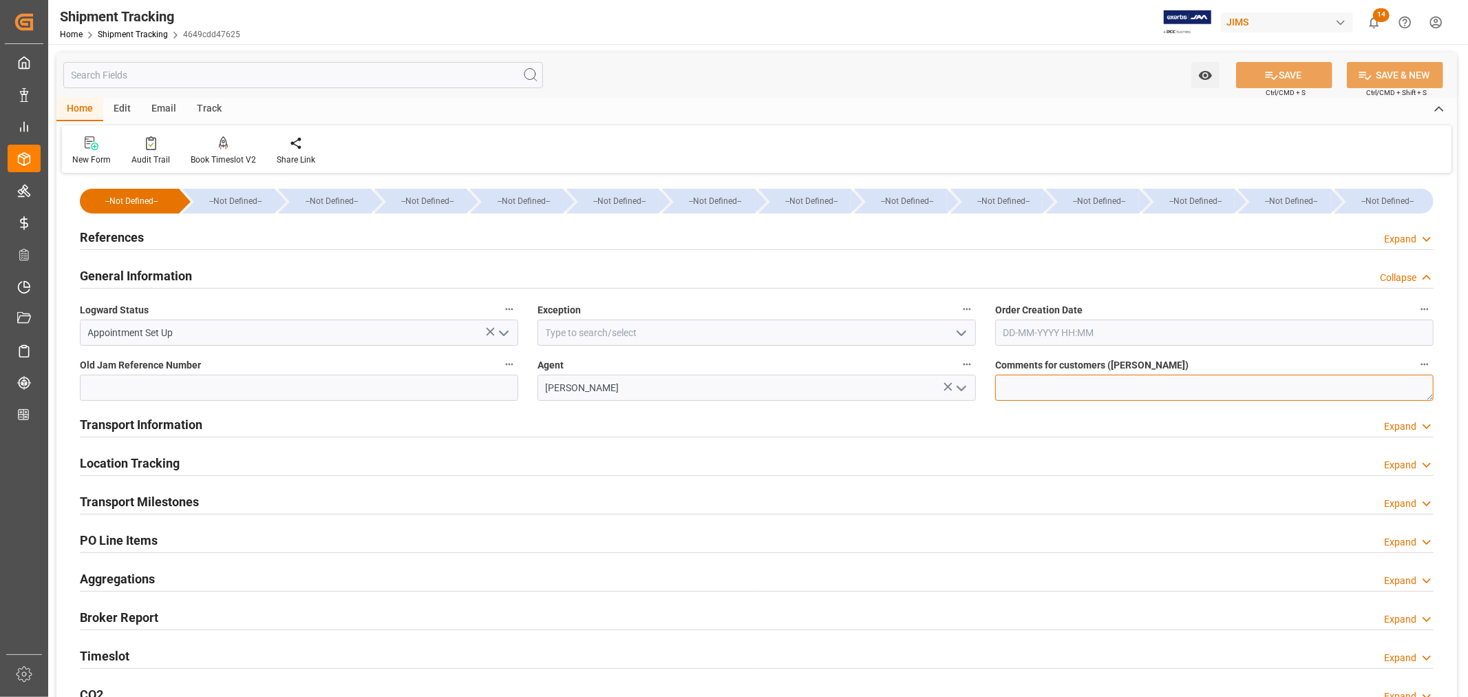
click at [1055, 390] on textarea at bounding box center [1214, 387] width 439 height 26
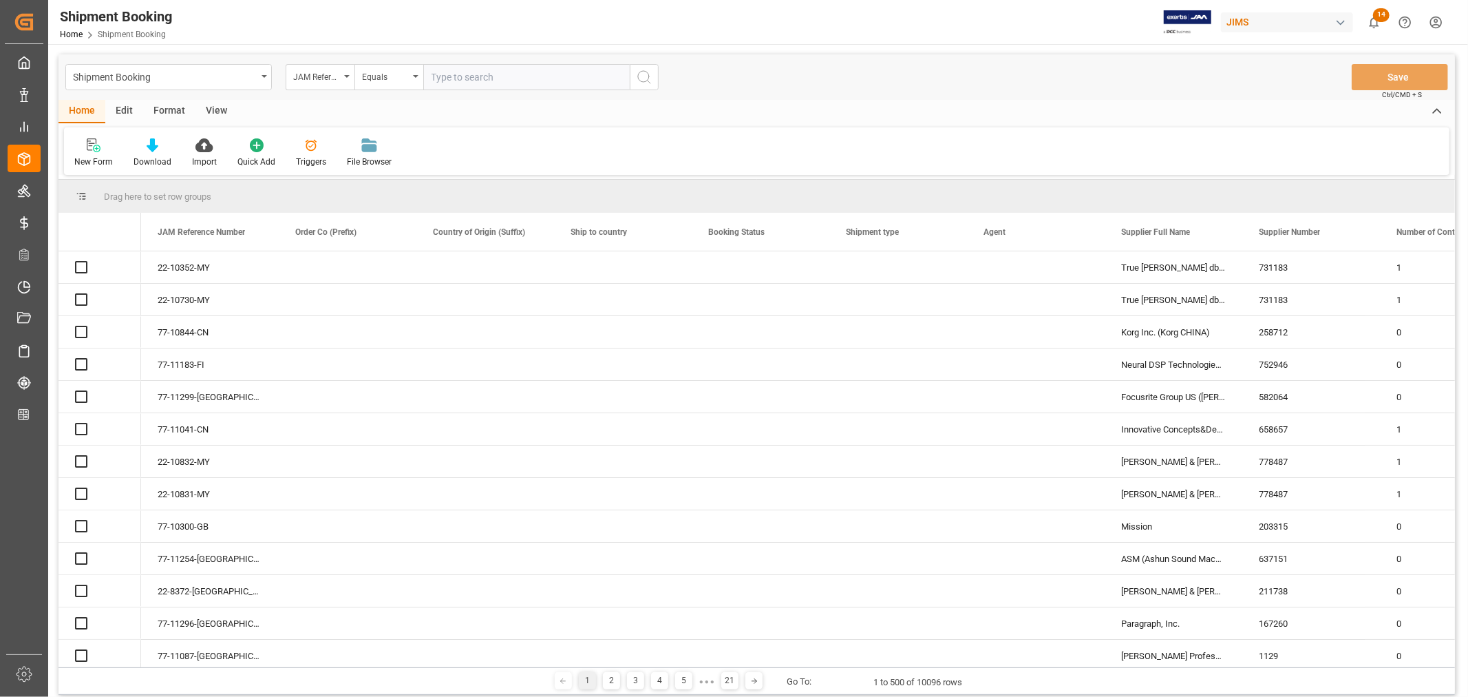
click at [465, 67] on input "text" at bounding box center [526, 77] width 207 height 26
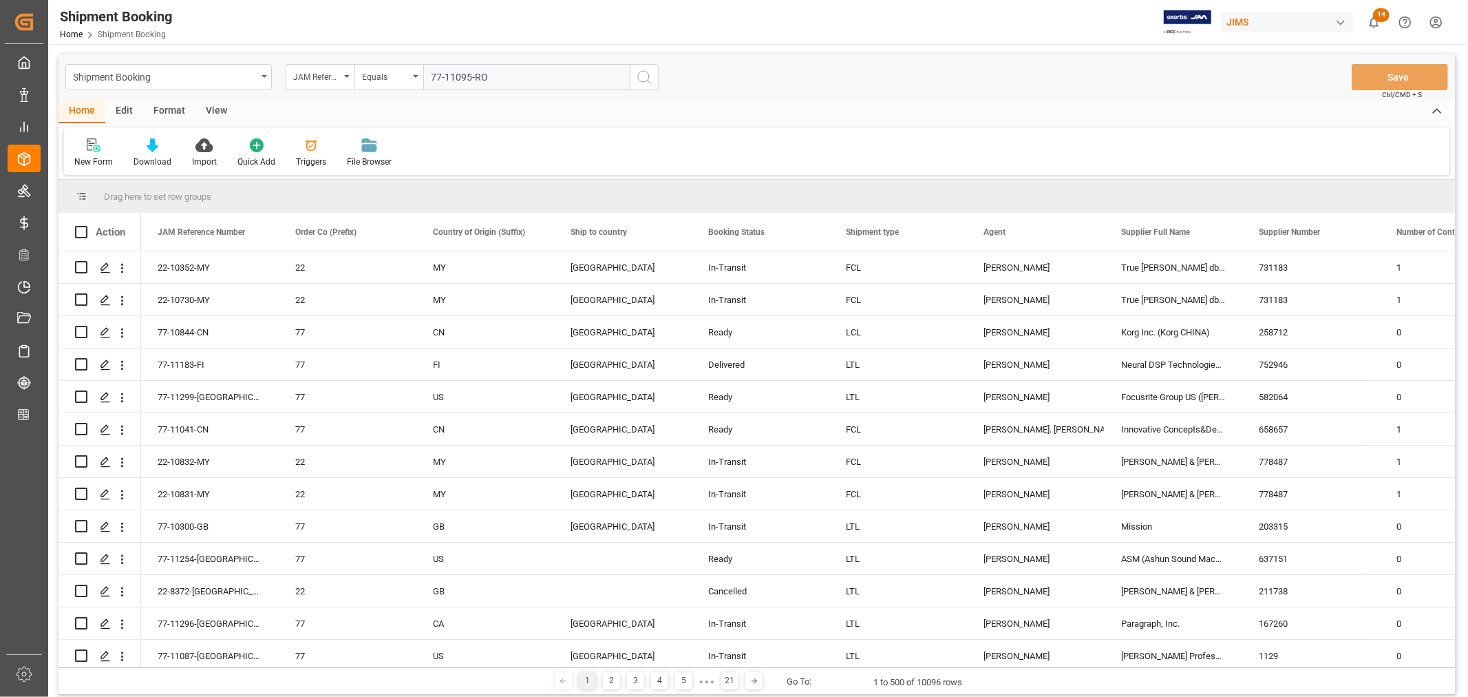
type input "77-11095-RO"
click at [650, 72] on icon "search button" at bounding box center [644, 77] width 17 height 17
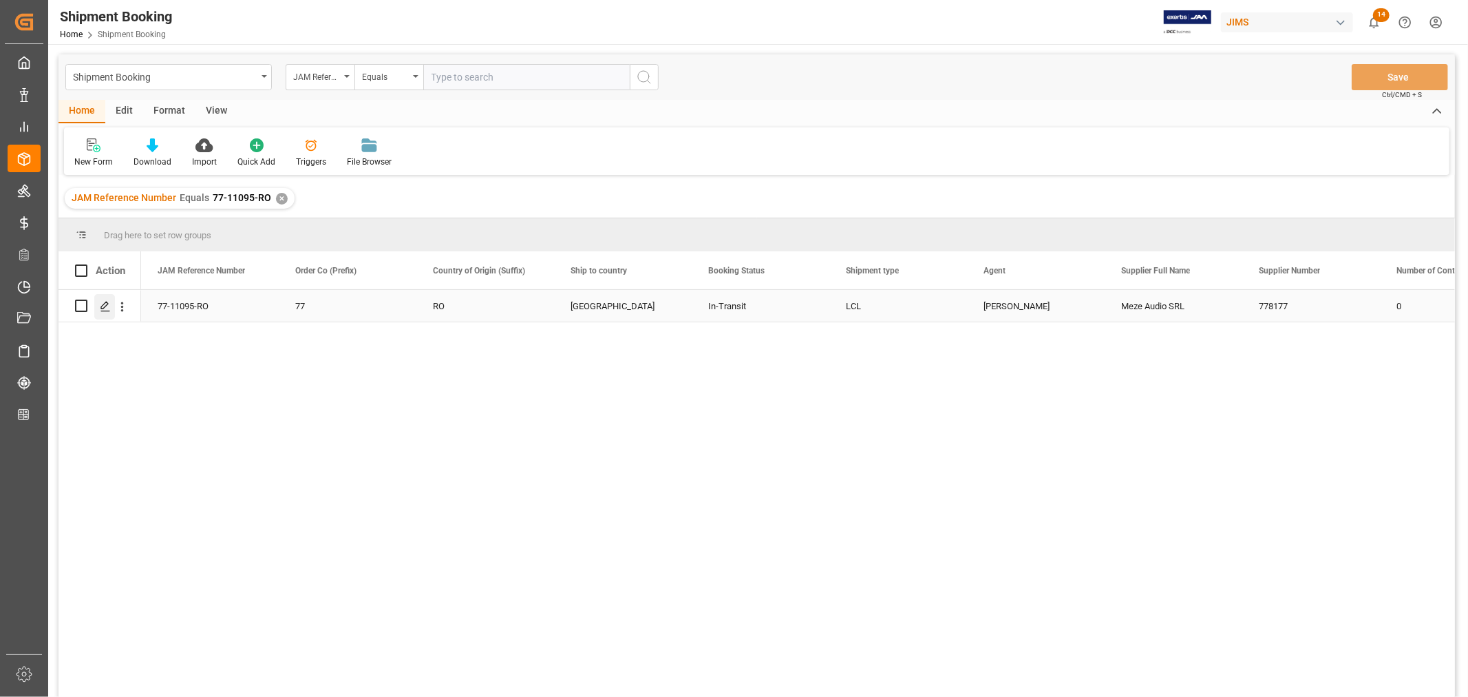
click at [105, 304] on icon "Press SPACE to select this row." at bounding box center [105, 306] width 11 height 11
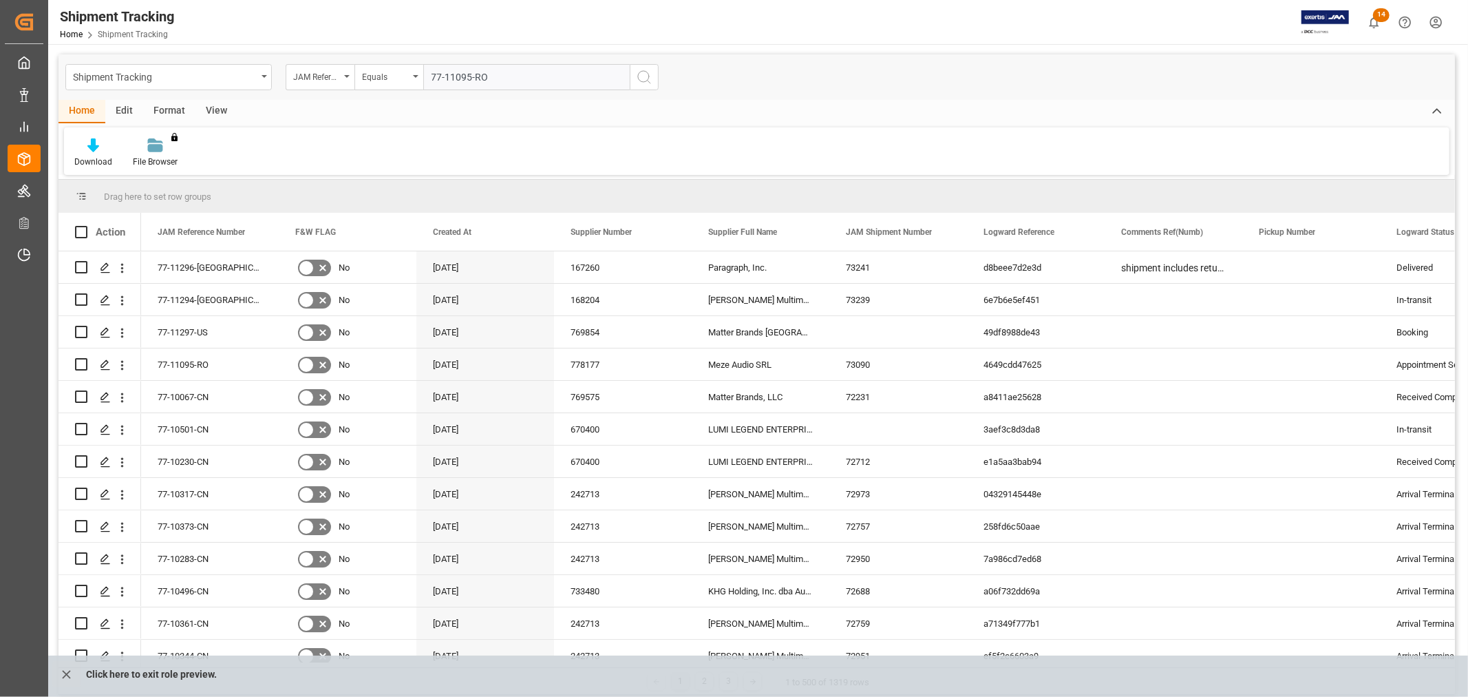
type input "77-11095-RO"
click at [642, 72] on icon "search button" at bounding box center [644, 77] width 17 height 17
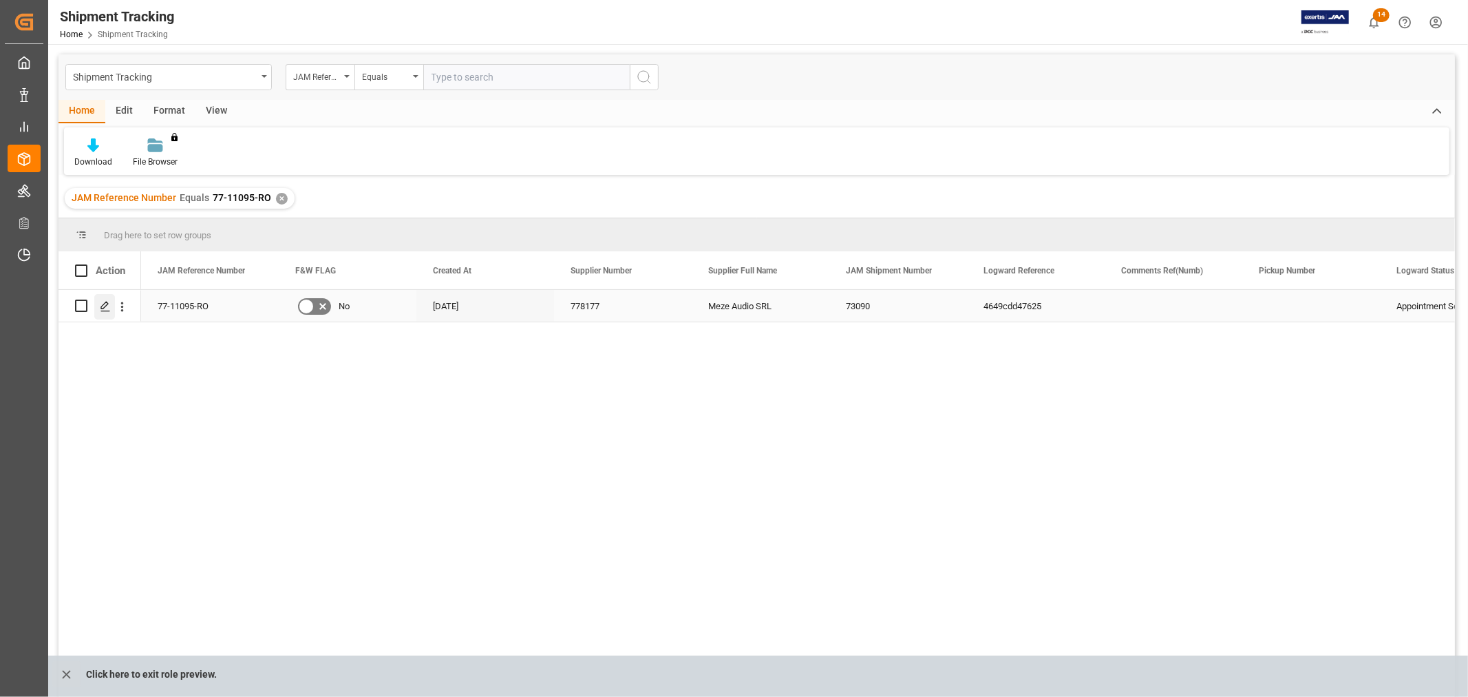
click at [107, 306] on icon "Press SPACE to select this row." at bounding box center [105, 306] width 11 height 11
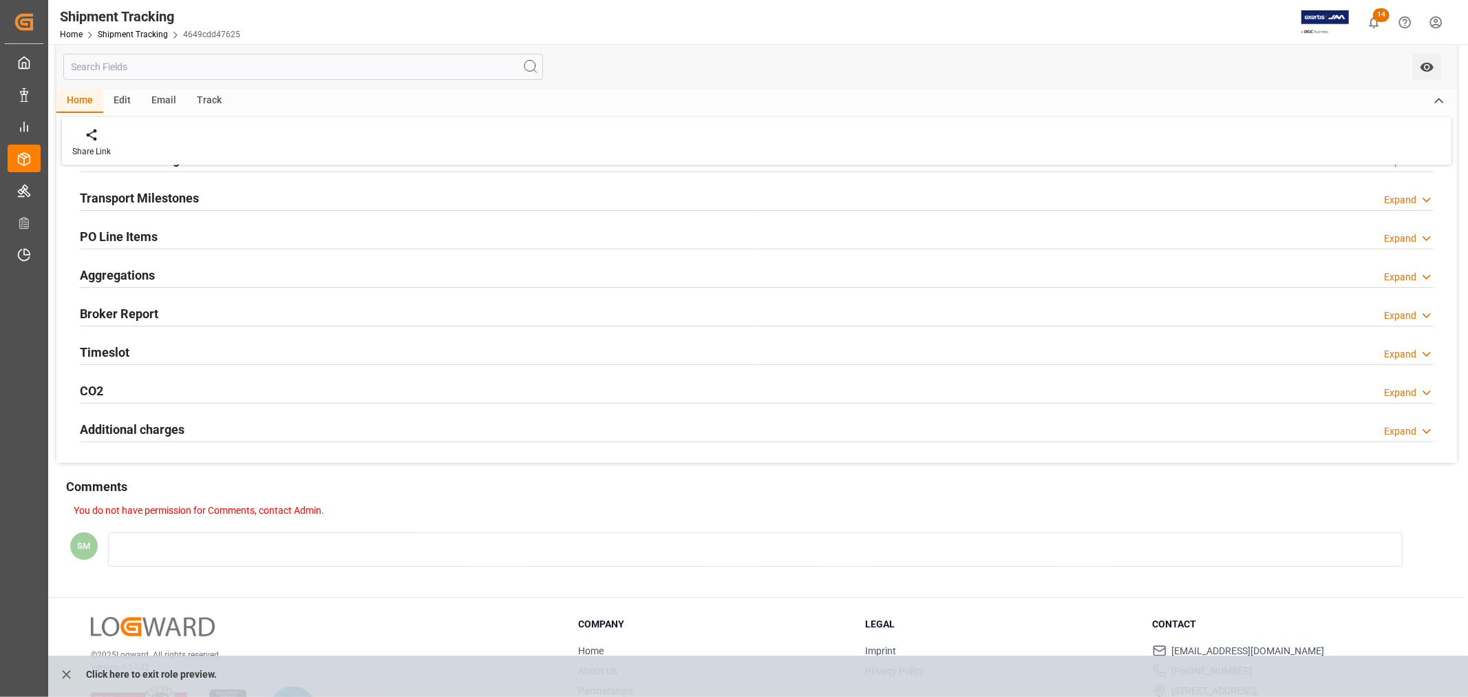
scroll to position [250, 0]
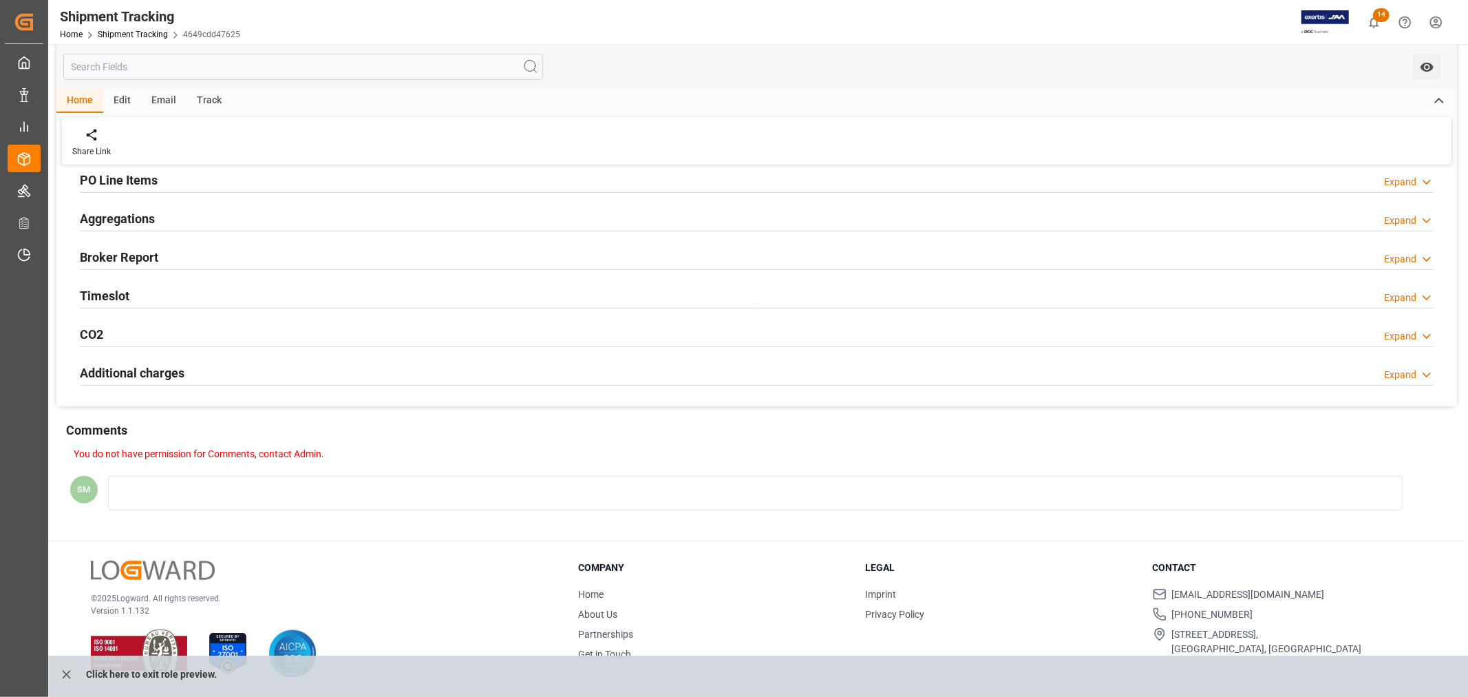
click at [1437, 19] on html "Created by potrace 1.15, written by [PERSON_NAME] [DATE]-[DATE] Created by potr…" at bounding box center [734, 348] width 1468 height 697
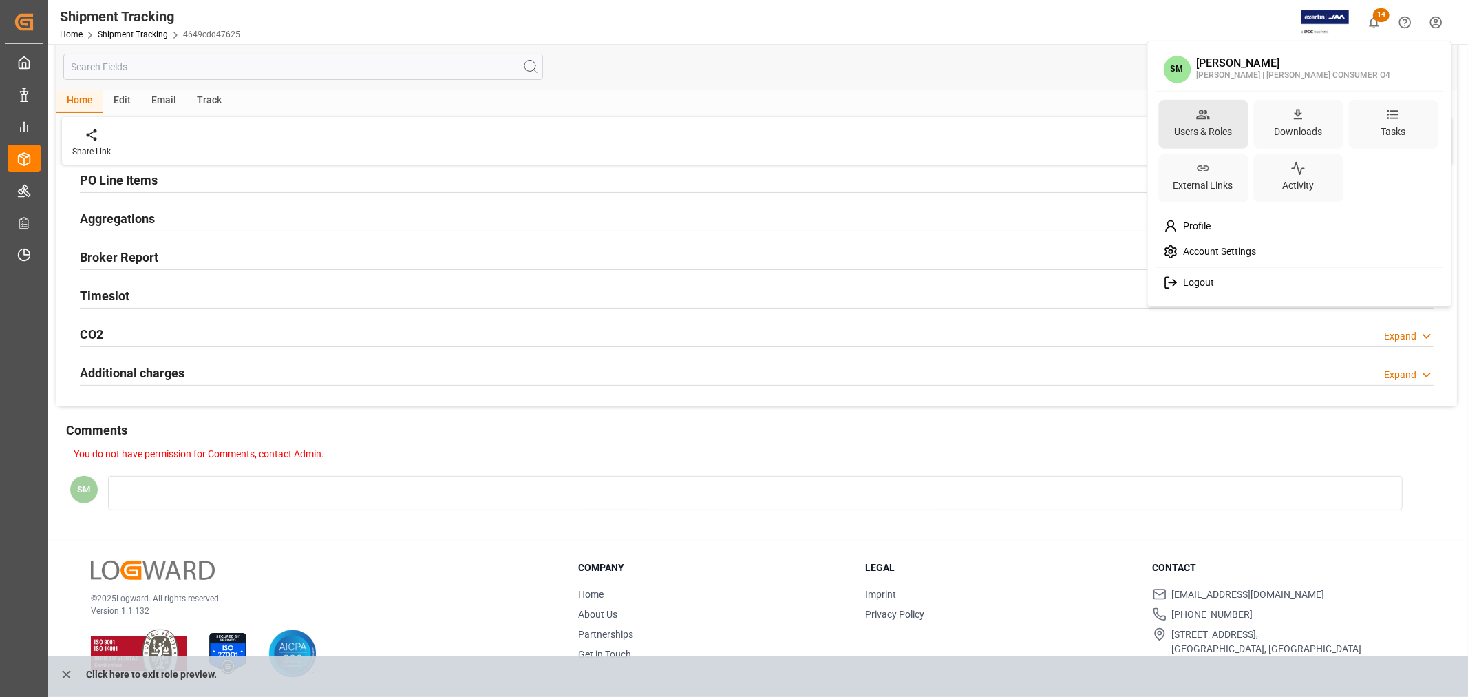
click at [1196, 125] on div "Users & Roles" at bounding box center [1203, 131] width 63 height 20
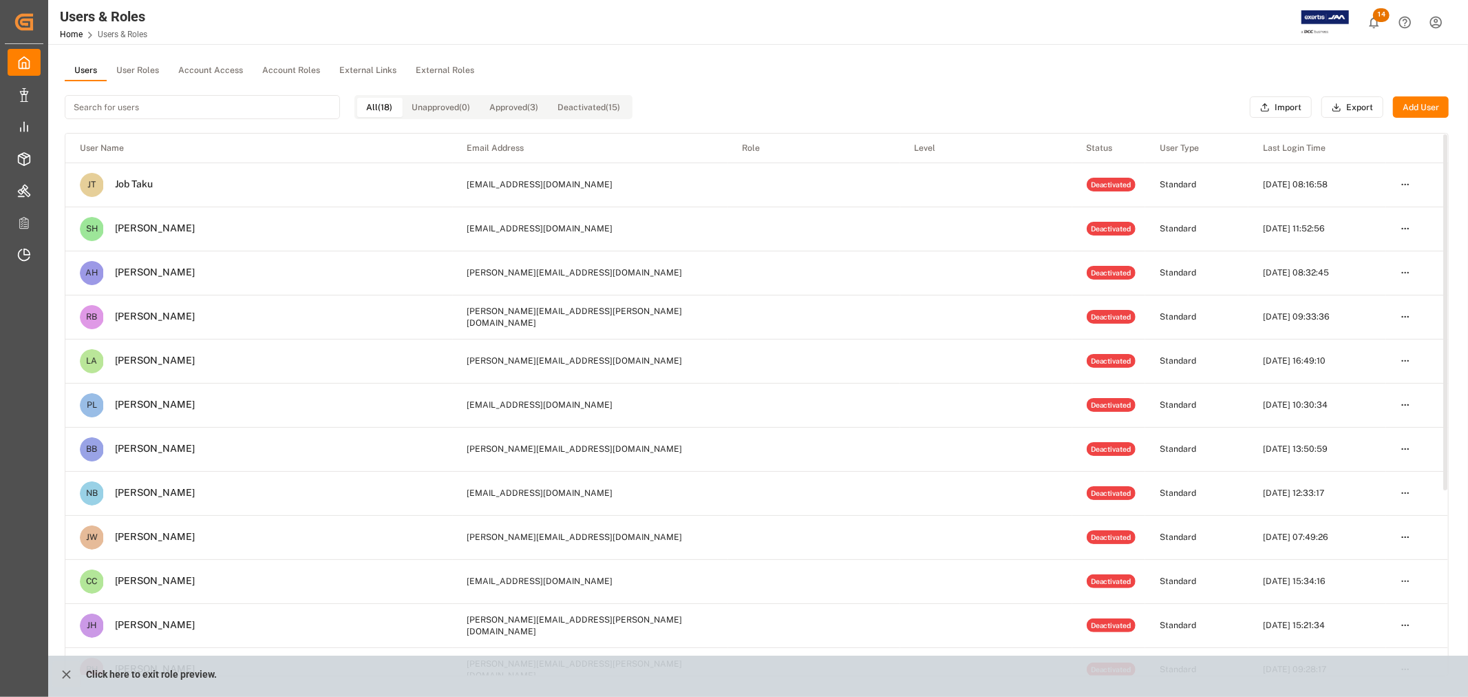
click at [132, 72] on button "User Roles" at bounding box center [138, 71] width 62 height 21
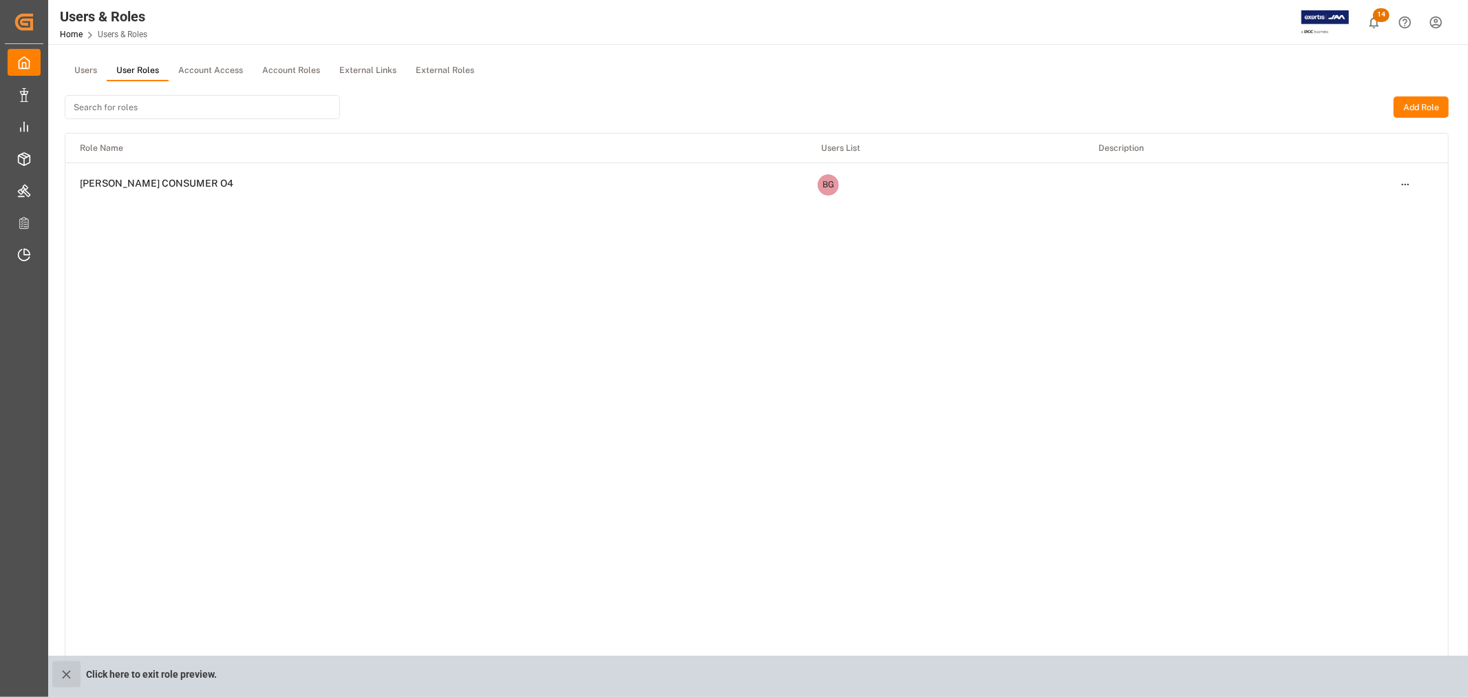
click at [62, 669] on icon "close role preview" at bounding box center [66, 674] width 14 height 14
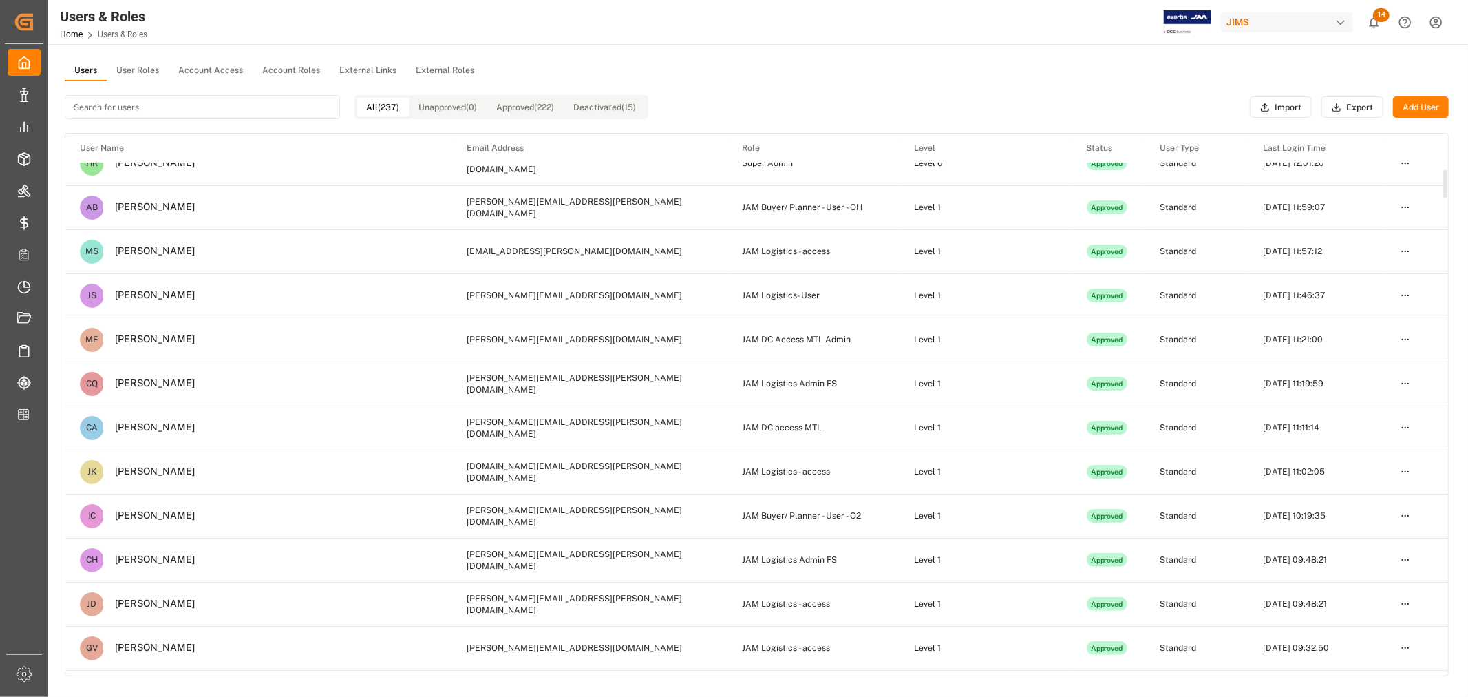
scroll to position [306, 0]
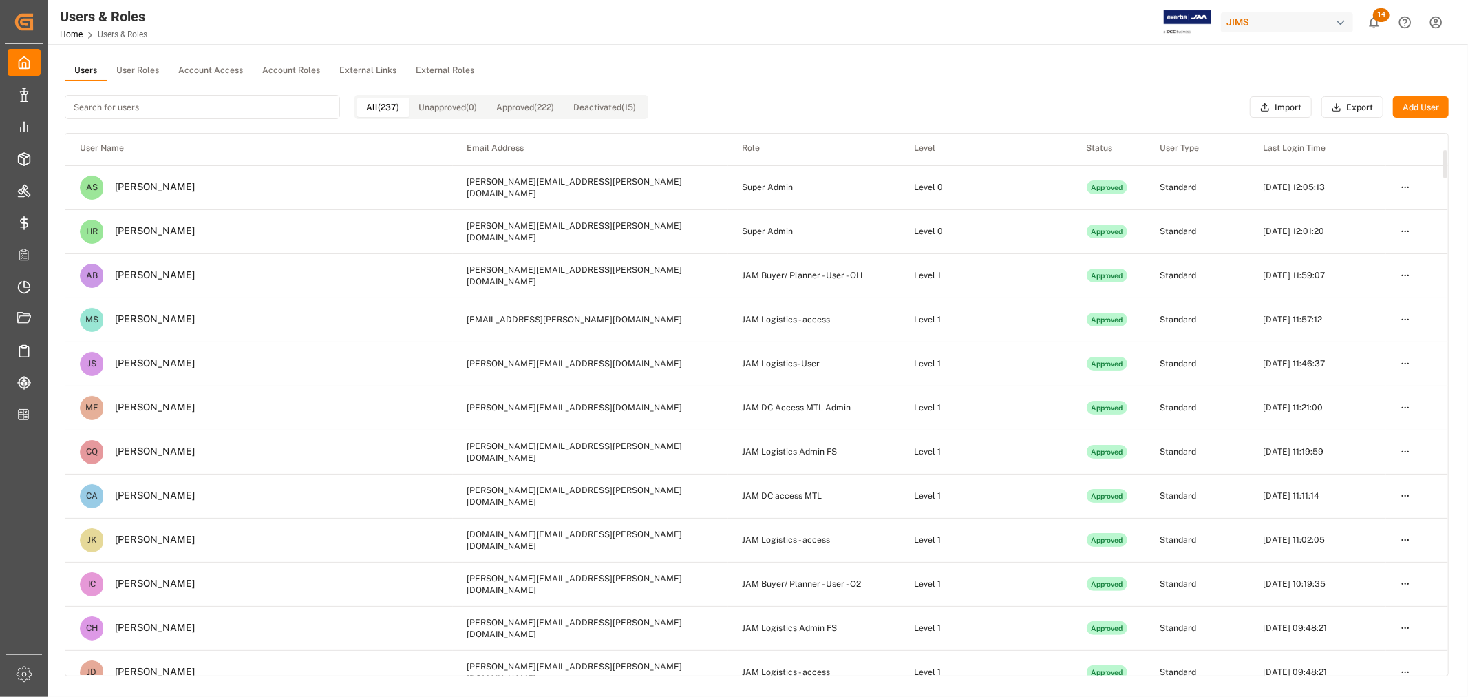
click at [132, 72] on button "User Roles" at bounding box center [138, 71] width 62 height 21
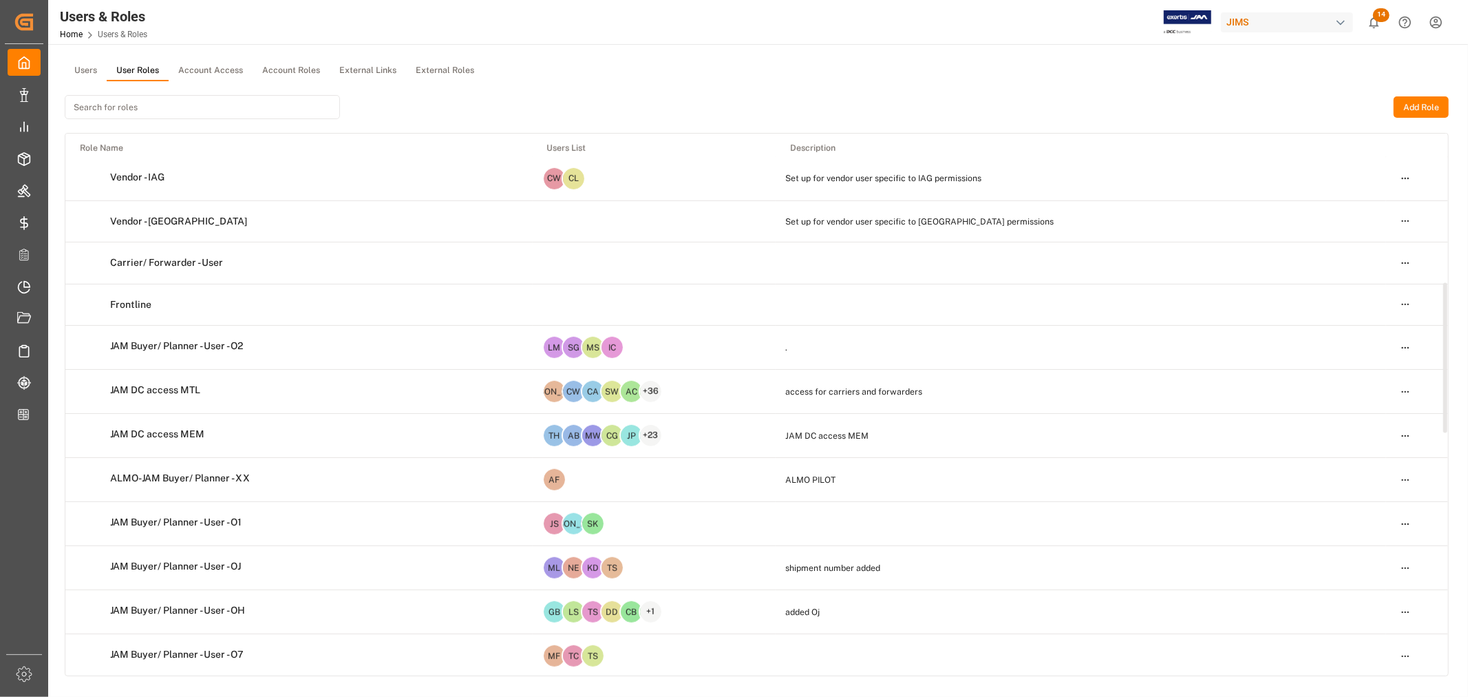
scroll to position [918, 0]
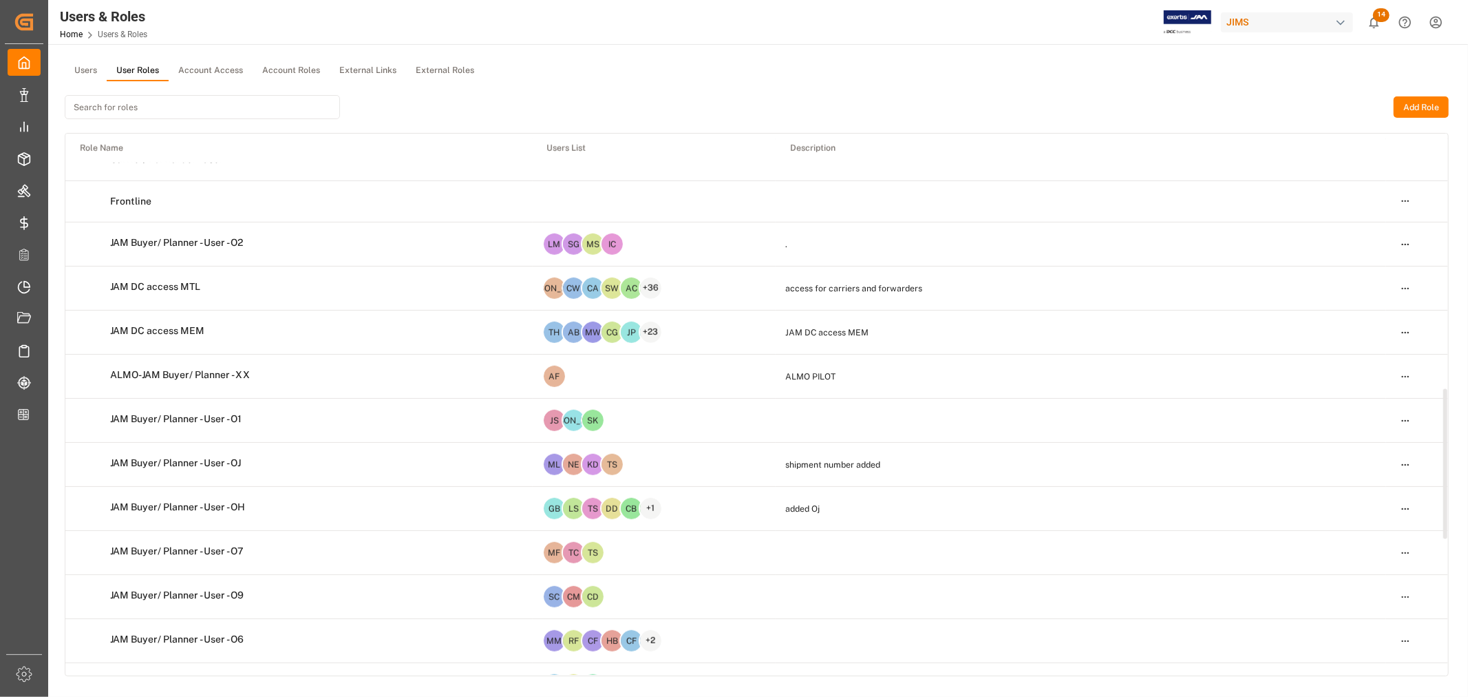
click at [1406, 508] on html "Created by potrace 1.15, written by [PERSON_NAME] [DATE]-[DATE] Created by potr…" at bounding box center [734, 348] width 1468 height 697
click at [1358, 531] on div "Edit" at bounding box center [1377, 534] width 71 height 19
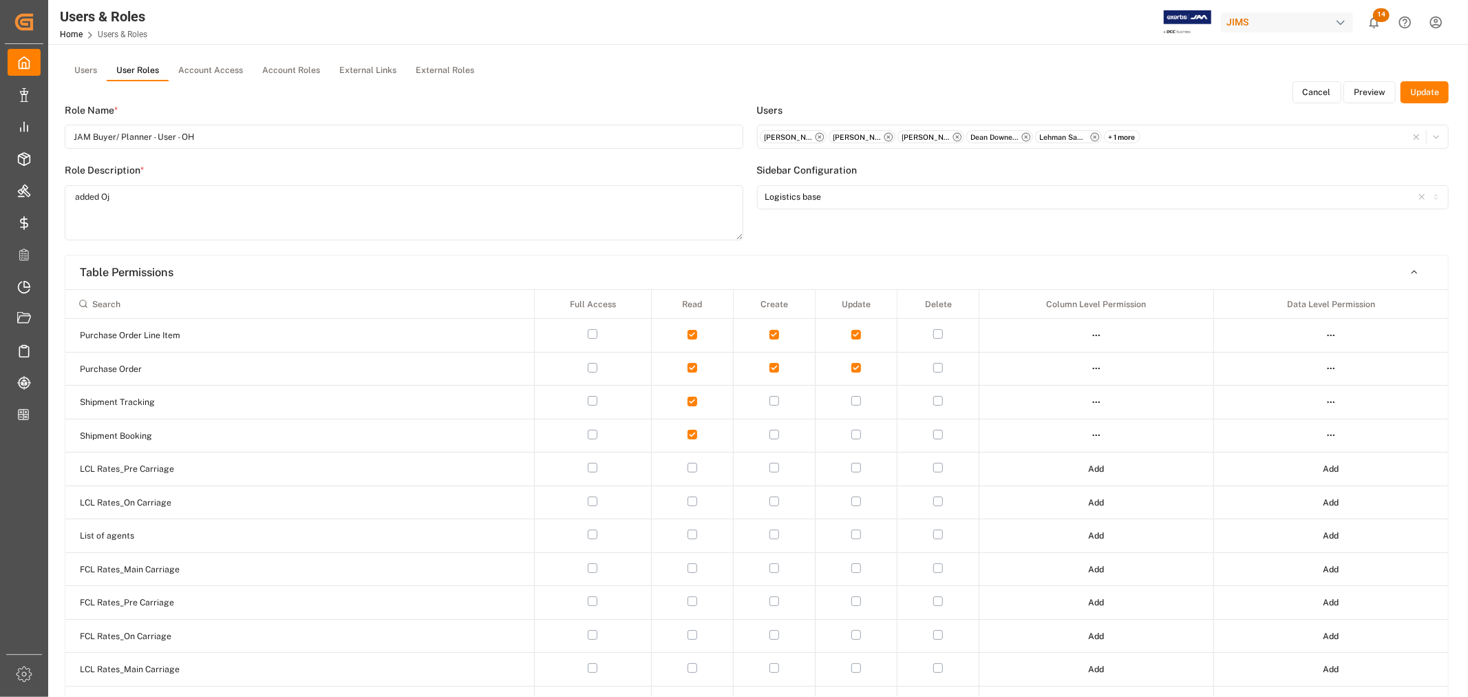
click at [1375, 94] on button "Preview" at bounding box center [1370, 92] width 52 height 22
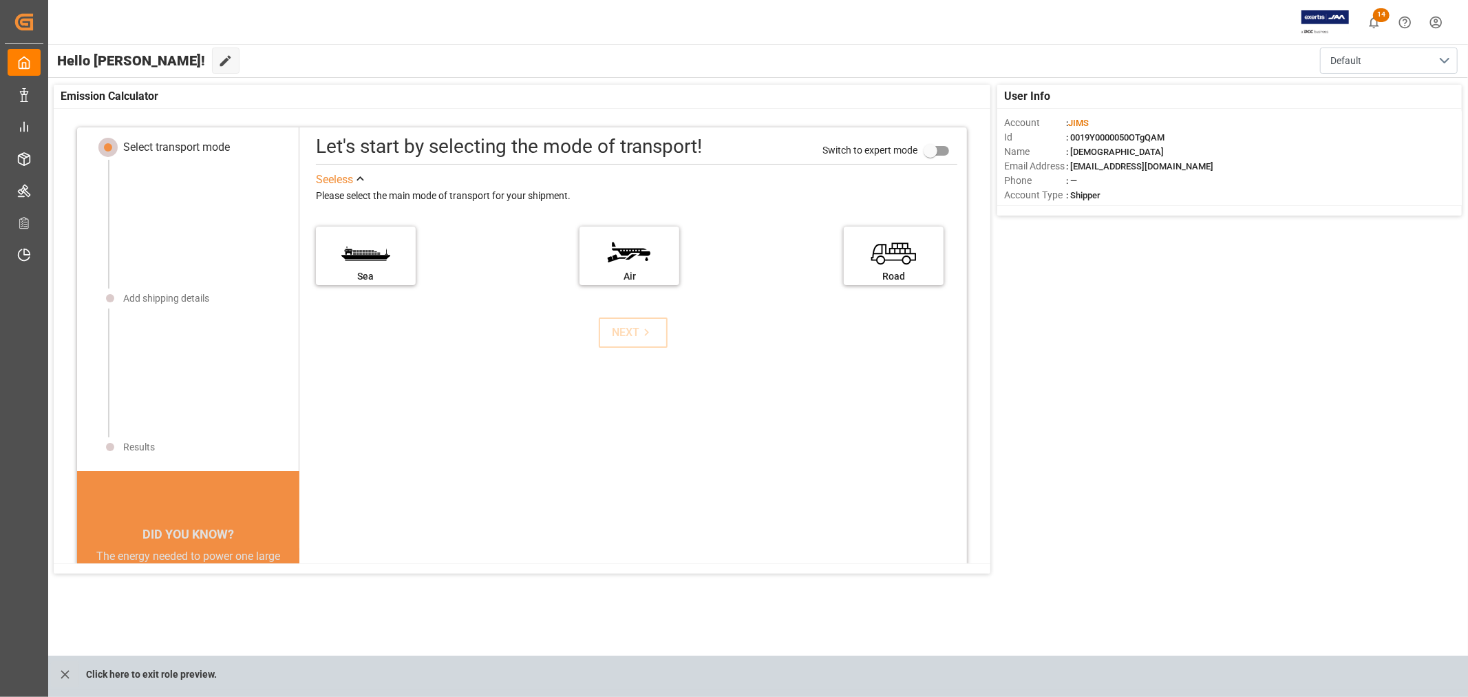
scroll to position [14, 0]
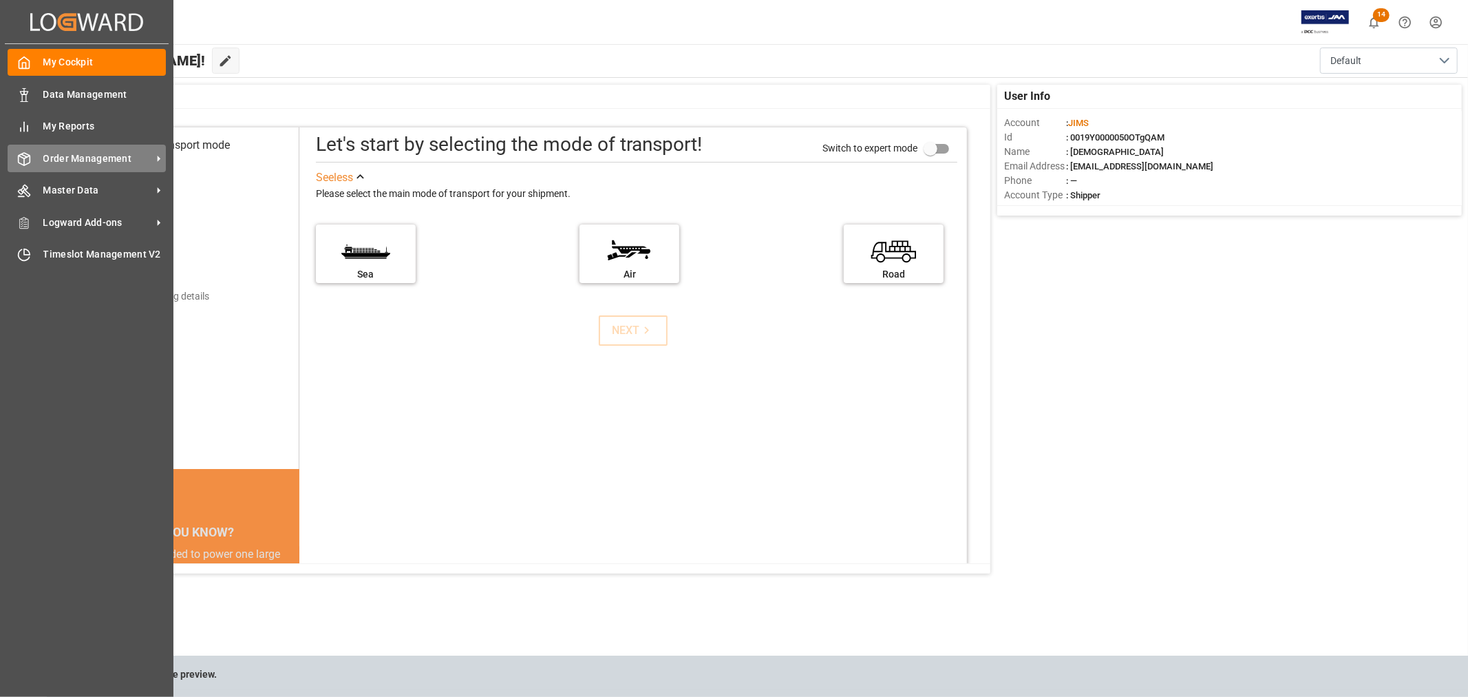
click at [94, 160] on span "Order Management" at bounding box center [97, 158] width 109 height 14
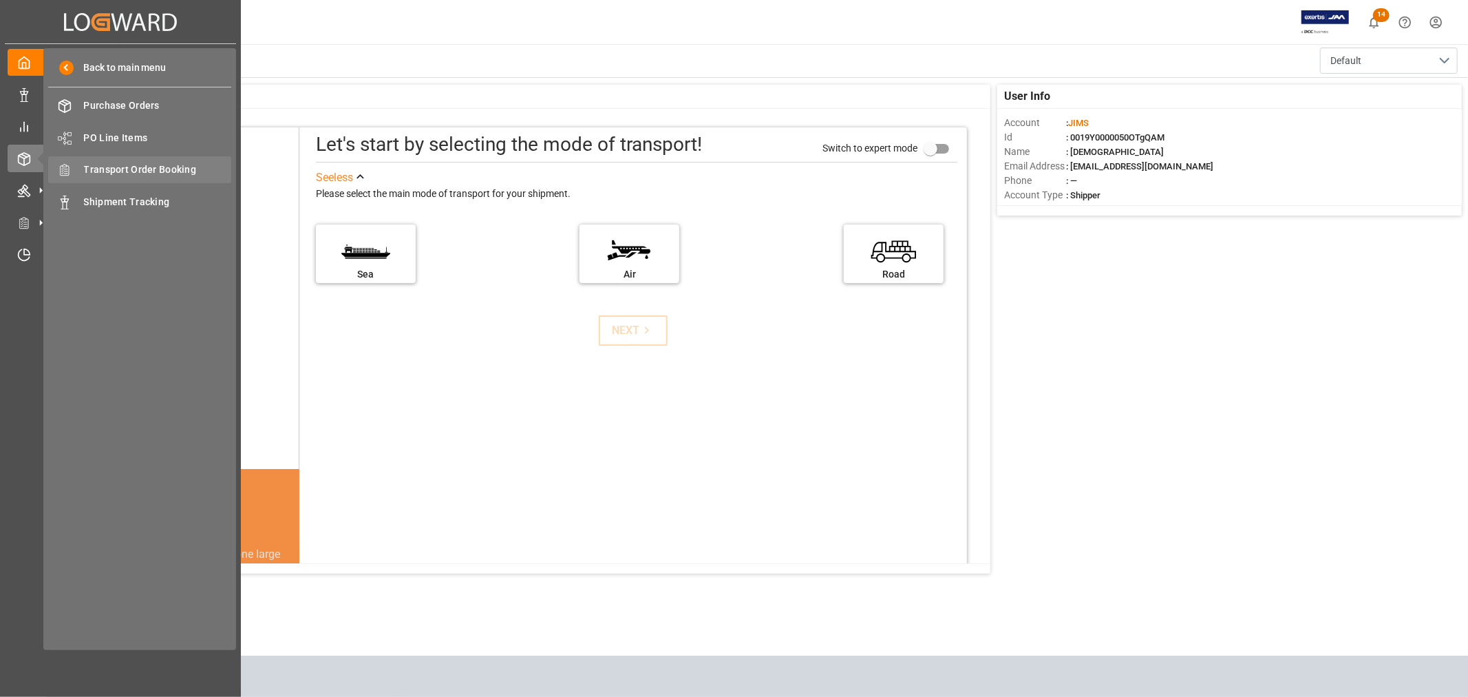
click at [151, 173] on span "Transport Order Booking" at bounding box center [158, 169] width 148 height 14
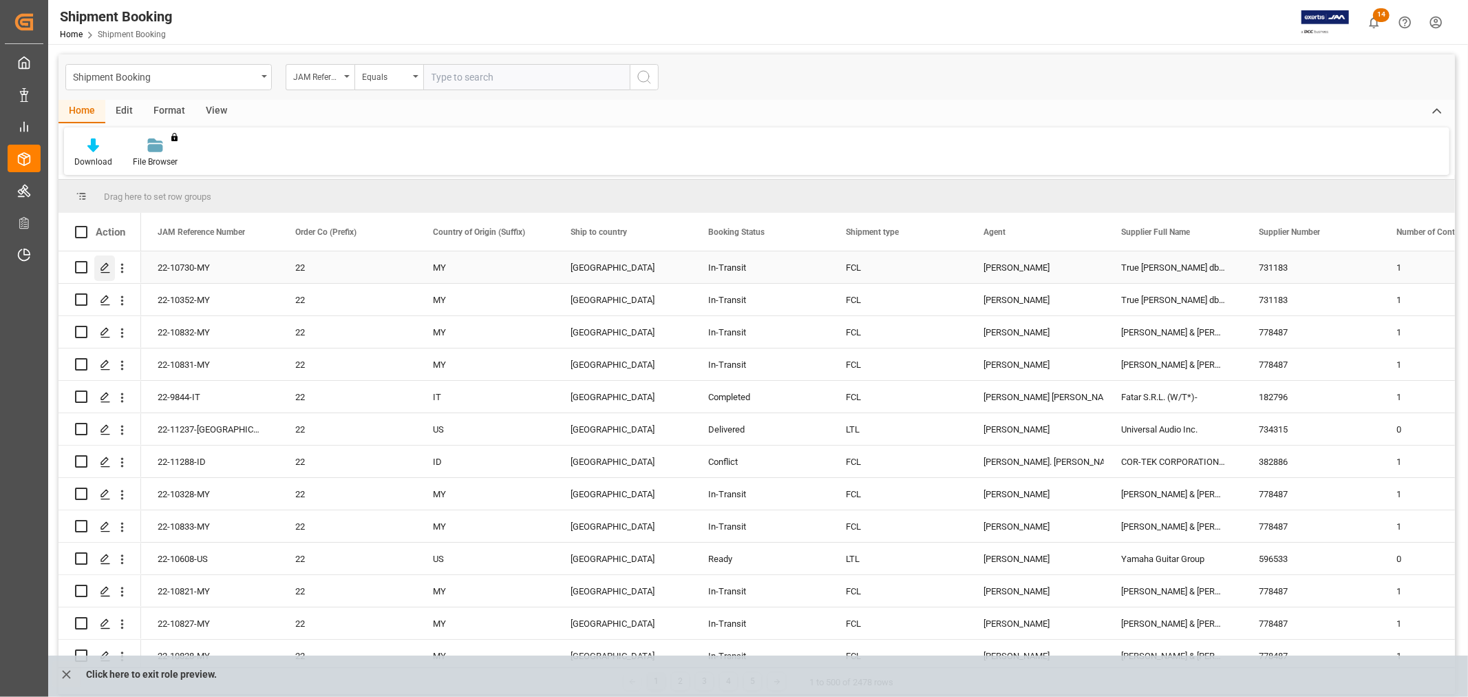
click at [105, 266] on icon "Press SPACE to select this row." at bounding box center [105, 267] width 11 height 11
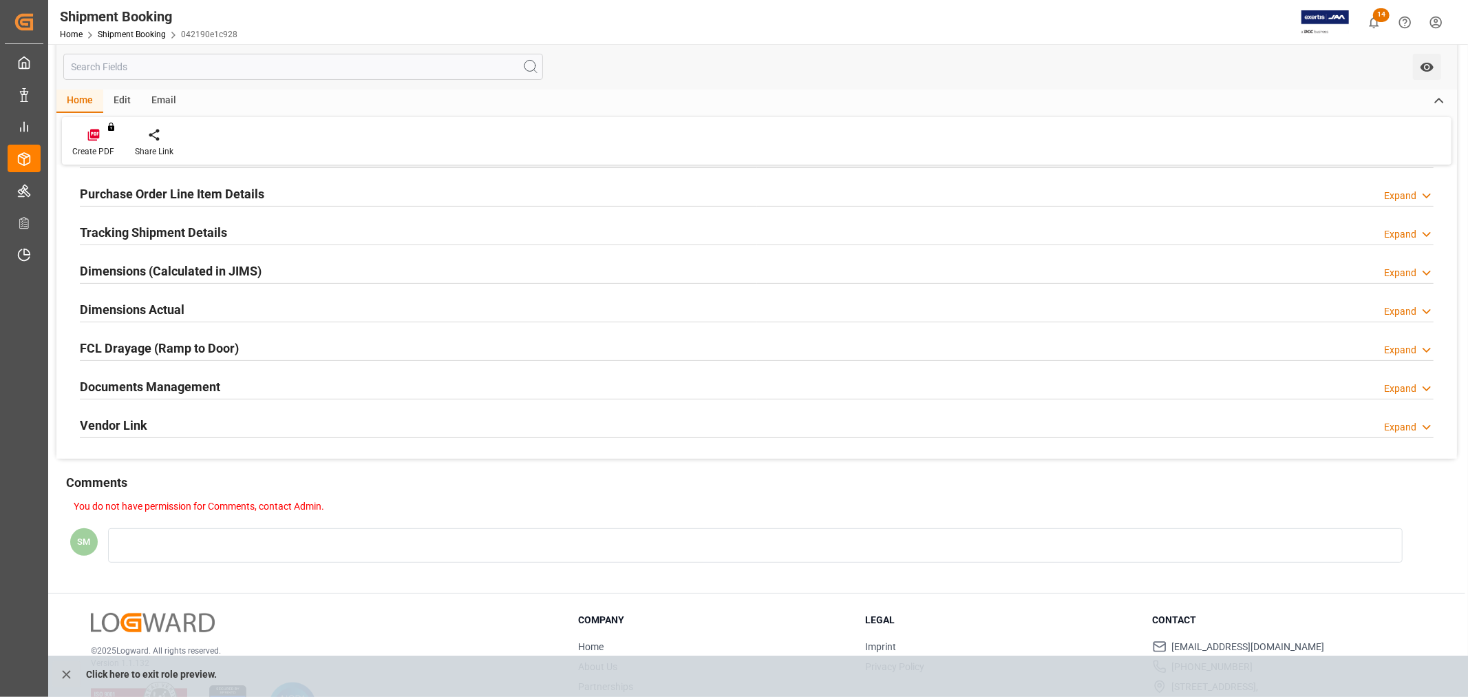
scroll to position [274, 0]
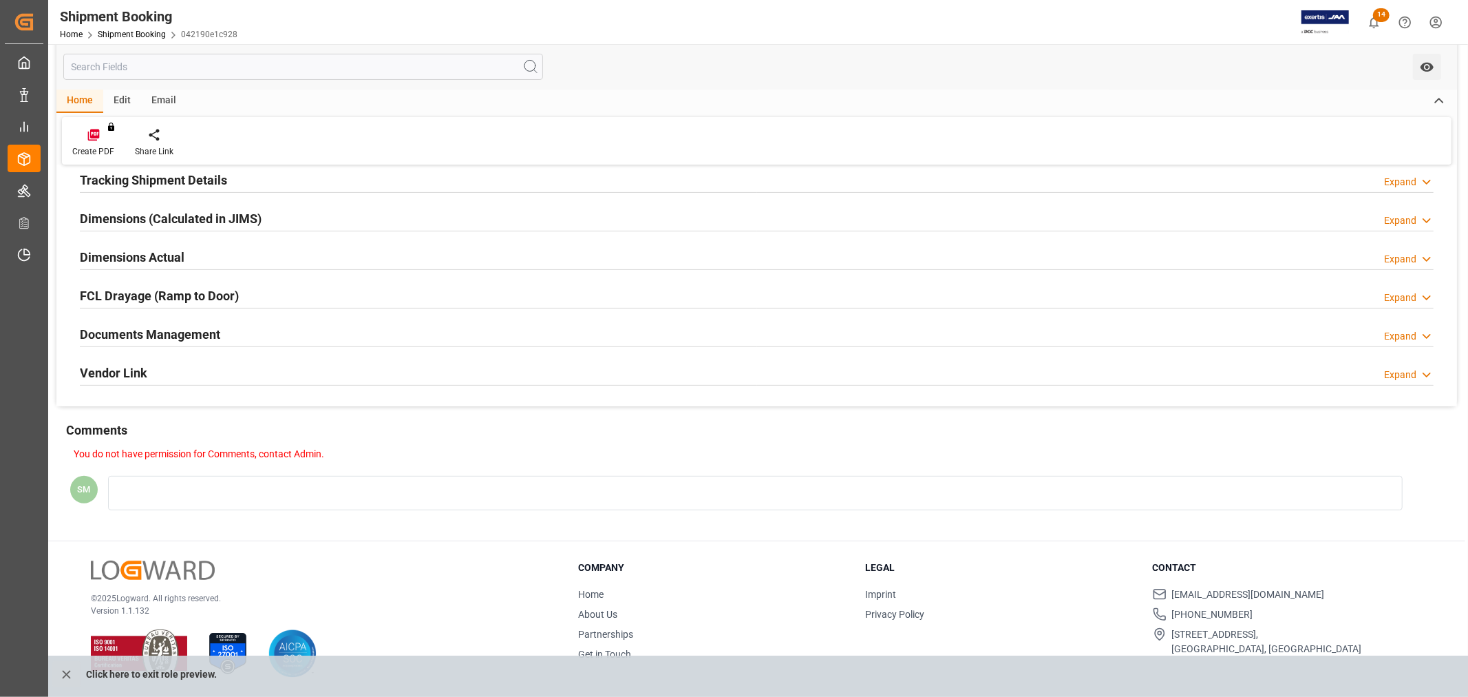
click at [166, 491] on div "You do not have permission for Comments, contact Admin. SM" at bounding box center [756, 489] width 1401 height 85
drag, startPoint x: 131, startPoint y: 494, endPoint x: 122, endPoint y: 494, distance: 8.9
click at [129, 494] on div "You do not have permission for Comments, contact Admin. SM" at bounding box center [756, 489] width 1401 height 85
click at [114, 491] on div "You do not have permission for Comments, contact Admin. SM" at bounding box center [756, 489] width 1401 height 85
click at [118, 463] on div "You do not have permission for Comments, contact Admin. SM" at bounding box center [756, 489] width 1401 height 85
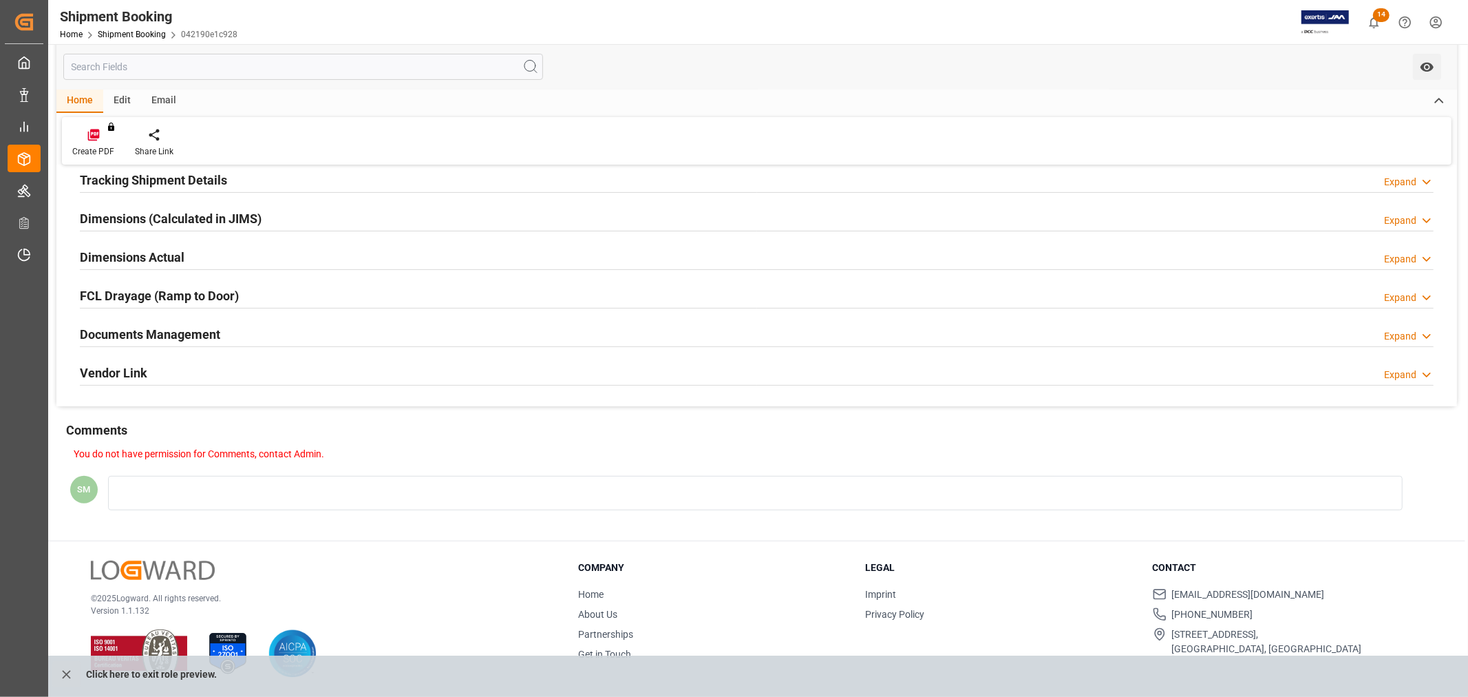
click at [123, 453] on p "You do not have permission for Comments, contact Admin." at bounding box center [755, 454] width 1363 height 14
click at [126, 452] on p "You do not have permission for Comments, contact Admin." at bounding box center [755, 454] width 1363 height 14
click at [202, 476] on div "You do not have permission for Comments, contact Admin. SM" at bounding box center [756, 489] width 1401 height 85
drag, startPoint x: 184, startPoint y: 483, endPoint x: 143, endPoint y: 476, distance: 41.8
click at [184, 483] on div "You do not have permission for Comments, contact Admin. SM" at bounding box center [756, 489] width 1401 height 85
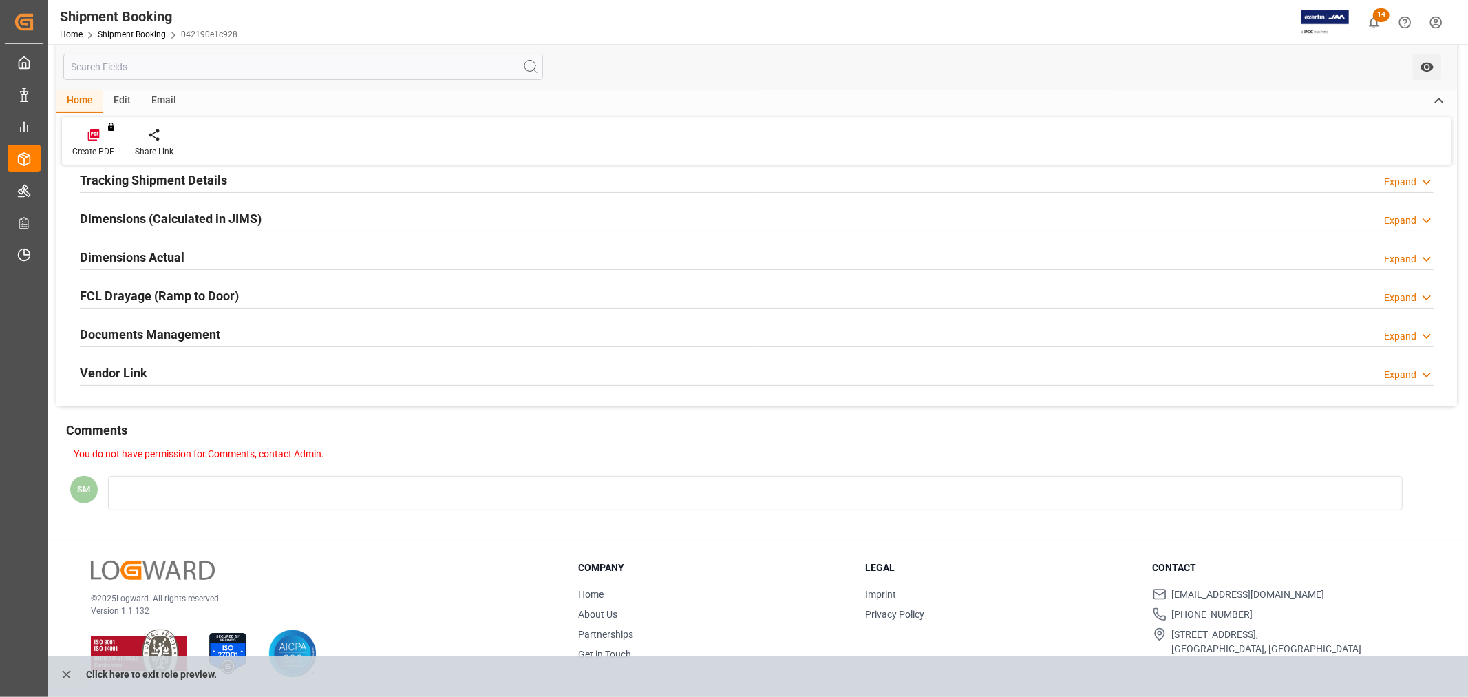
click at [107, 458] on p "You do not have permission for Comments, contact Admin." at bounding box center [755, 454] width 1363 height 14
drag, startPoint x: 176, startPoint y: 447, endPoint x: 191, endPoint y: 447, distance: 15.1
click at [176, 447] on p "You do not have permission for Comments, contact Admin." at bounding box center [755, 454] width 1363 height 14
click at [191, 447] on p "You do not have permission for Comments, contact Admin." at bounding box center [755, 454] width 1363 height 14
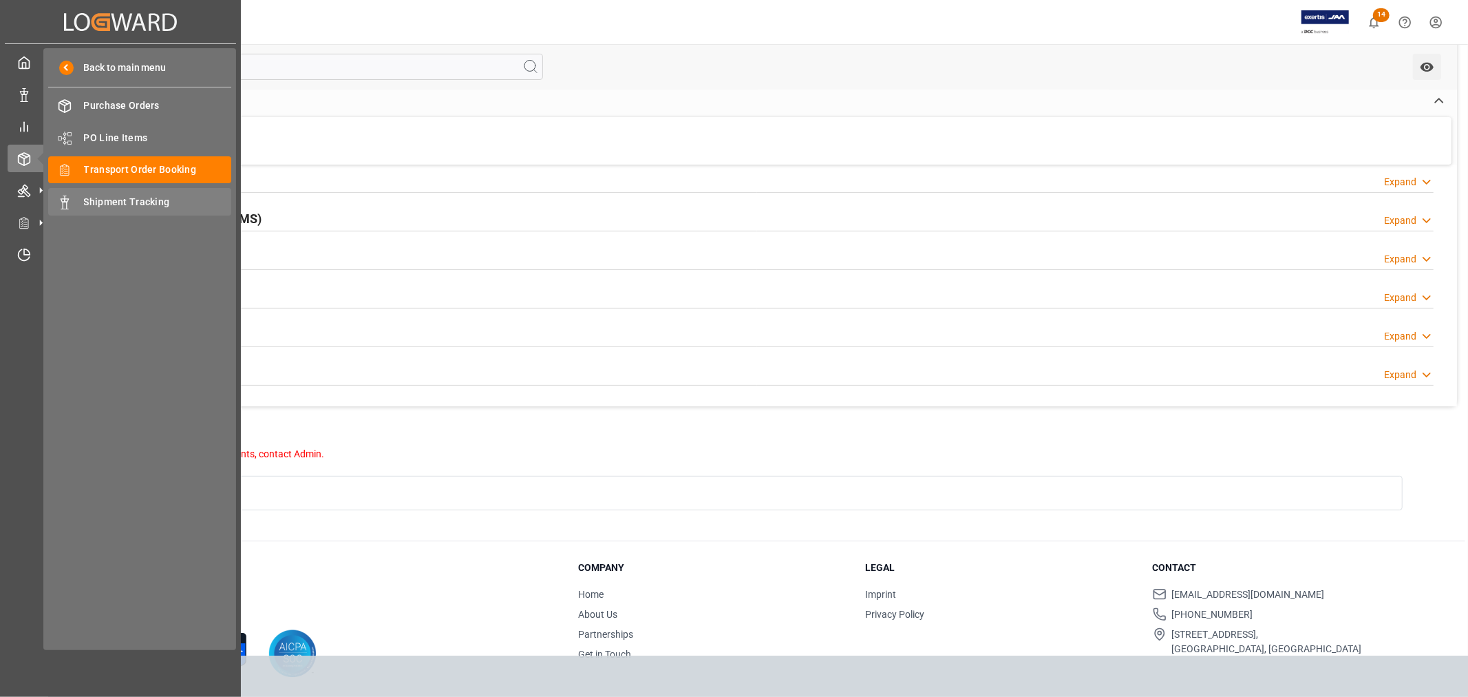
click at [125, 198] on span "Shipment Tracking" at bounding box center [158, 202] width 148 height 14
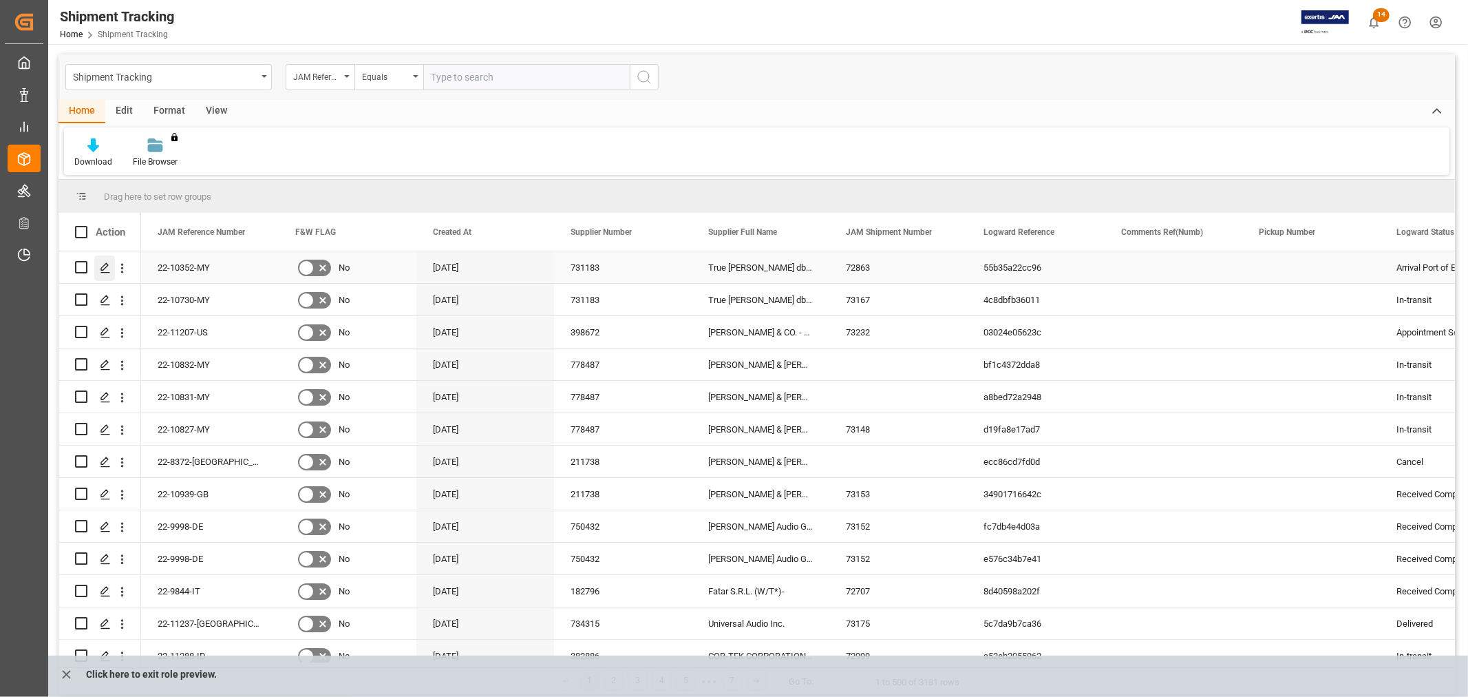
click at [100, 264] on icon "Press SPACE to select this row." at bounding box center [105, 267] width 11 height 11
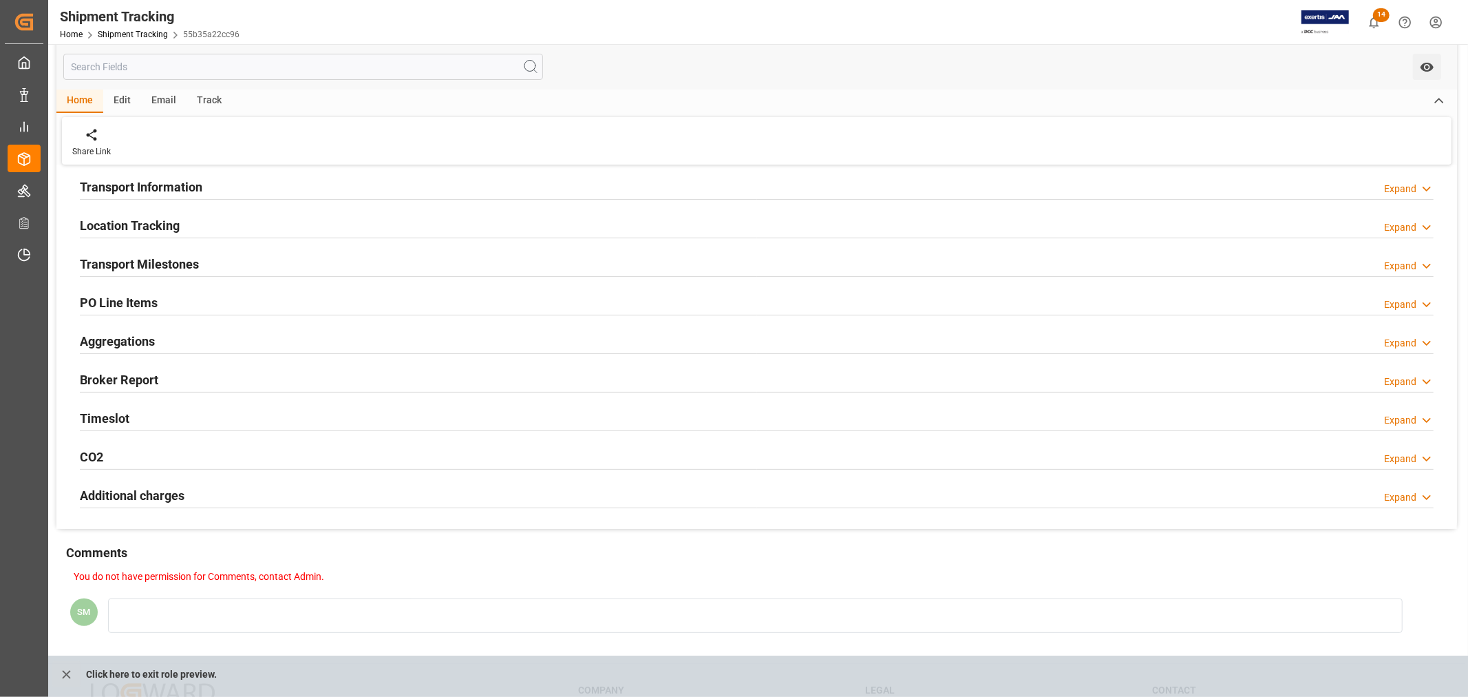
scroll to position [250, 0]
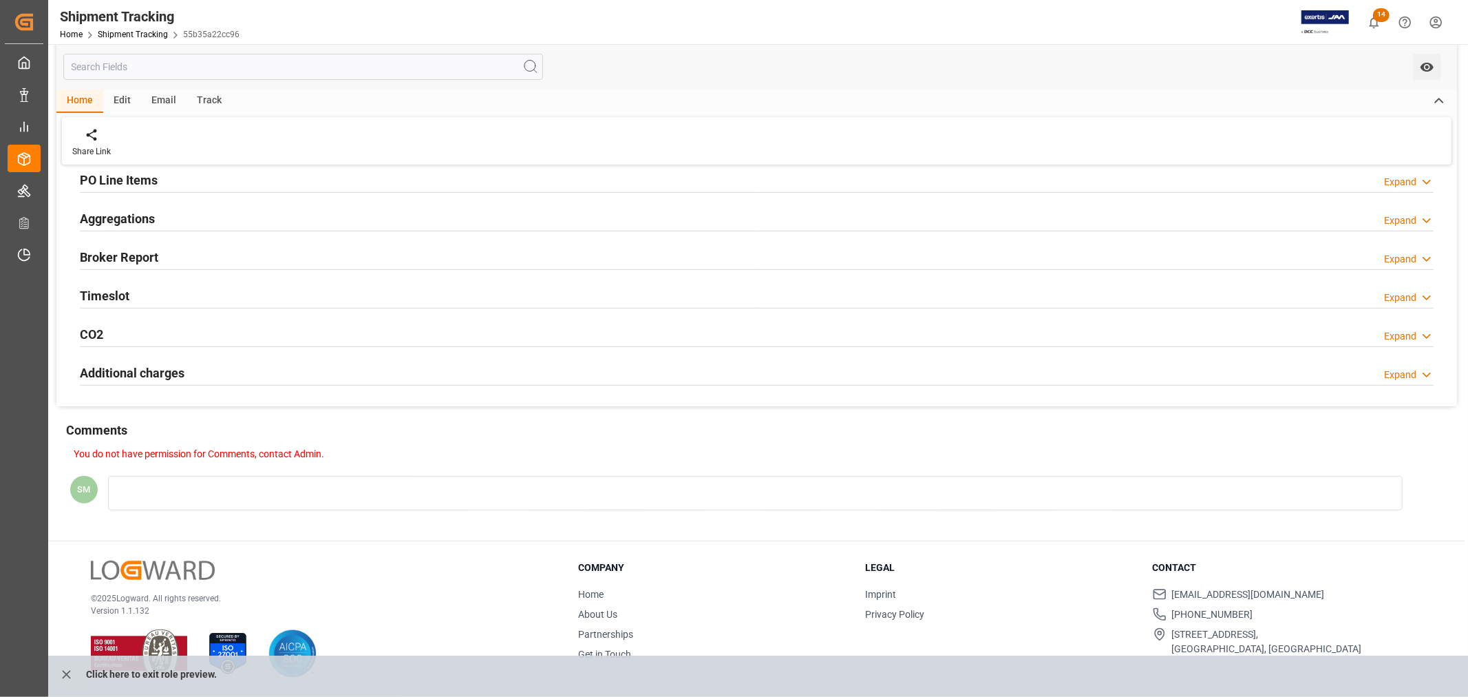
click at [187, 486] on div "You do not have permission for Comments, contact Admin. SM" at bounding box center [756, 489] width 1401 height 85
click at [147, 491] on div "You do not have permission for Comments, contact Admin. SM" at bounding box center [756, 489] width 1401 height 85
click at [133, 457] on p "You do not have permission for Comments, contact Admin." at bounding box center [755, 454] width 1363 height 14
click at [129, 453] on p "You do not have permission for Comments, contact Admin." at bounding box center [755, 454] width 1363 height 14
click at [131, 487] on div "You do not have permission for Comments, contact Admin. SM" at bounding box center [756, 489] width 1401 height 85
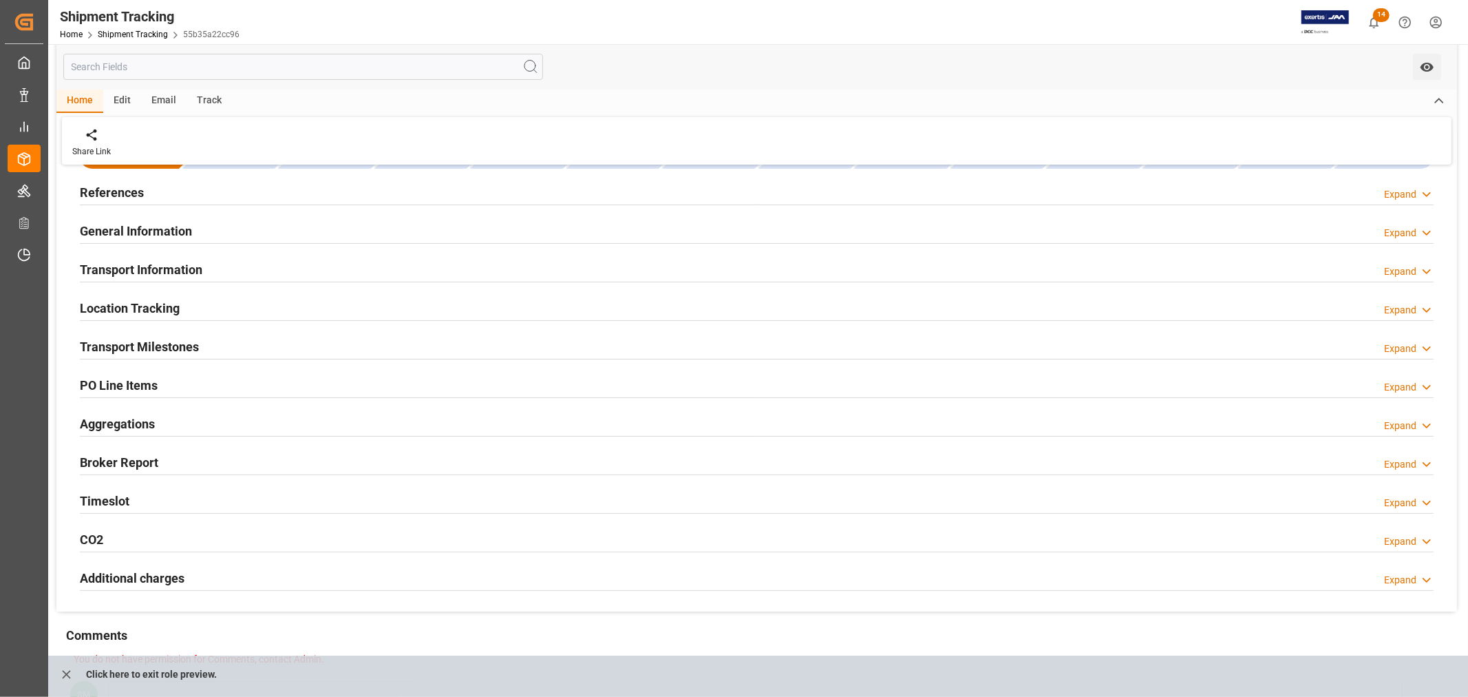
scroll to position [0, 0]
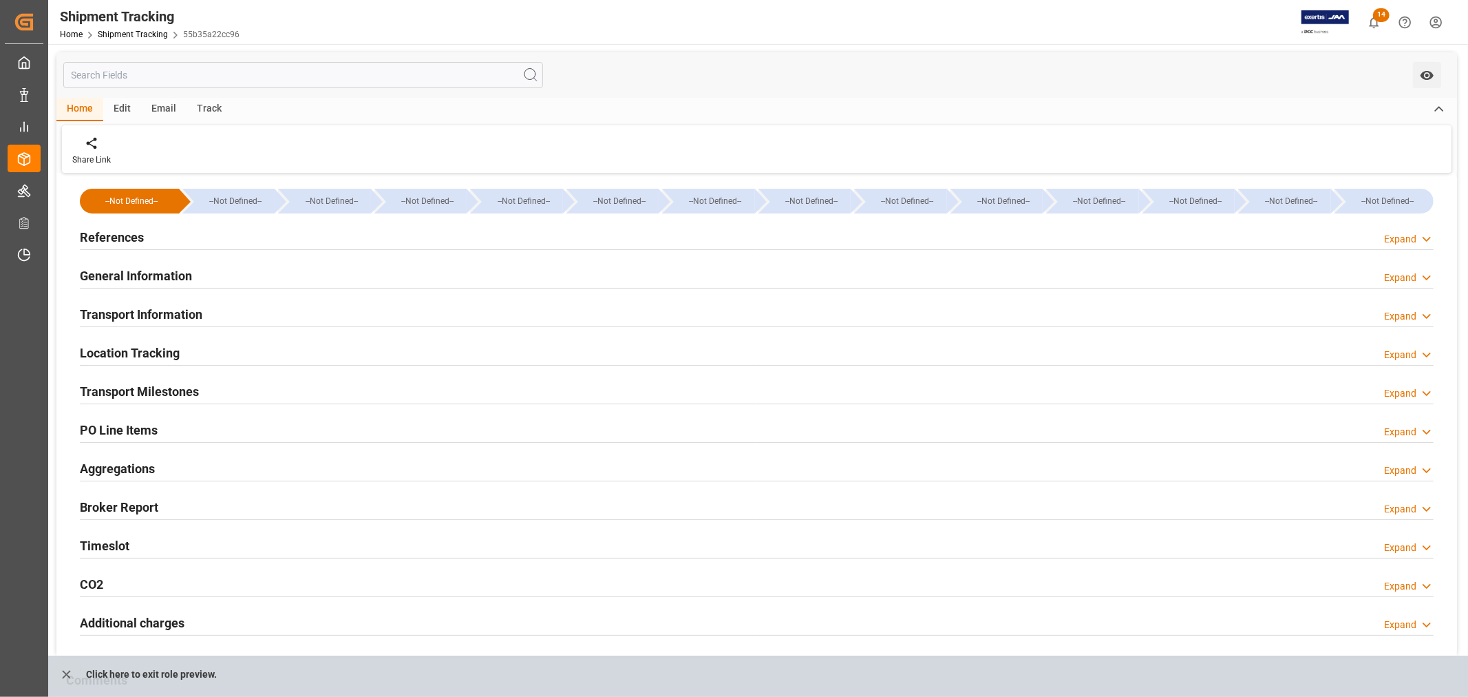
click at [154, 279] on h2 "General Information" at bounding box center [136, 275] width 112 height 19
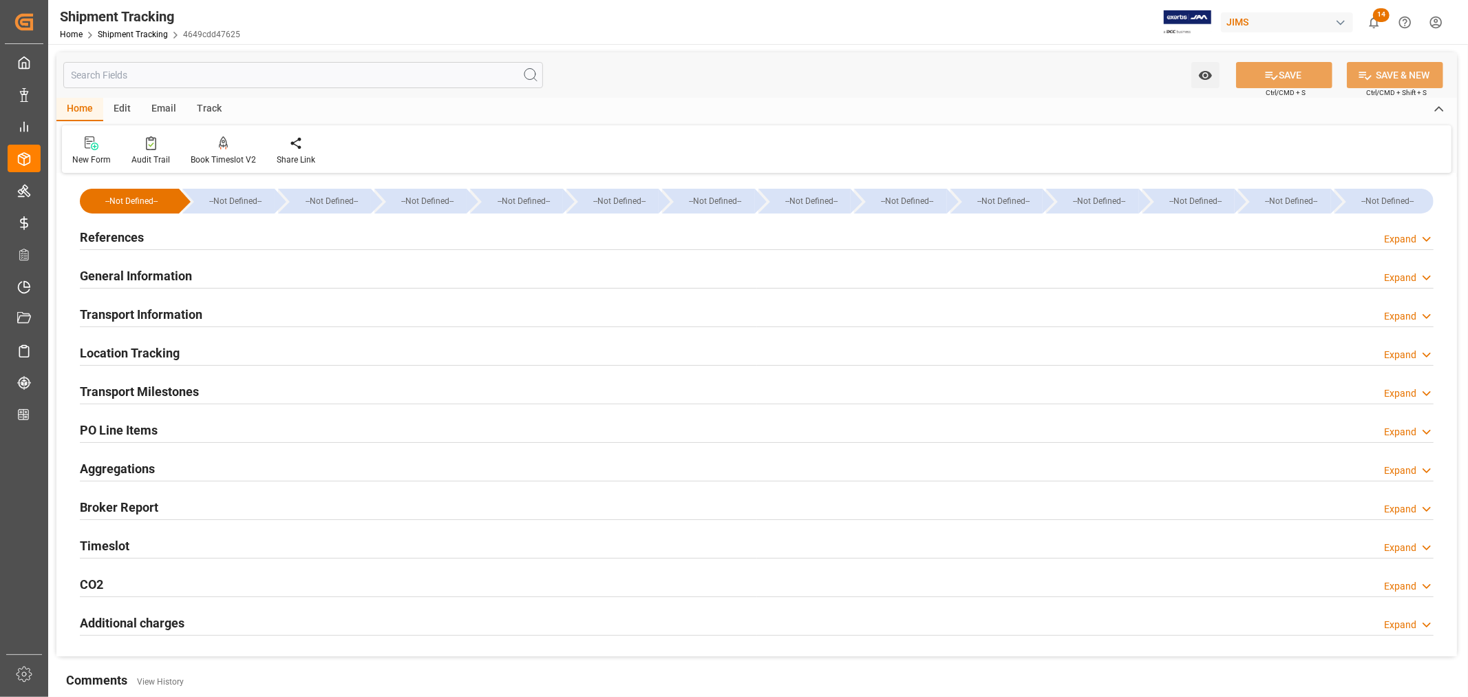
click at [142, 270] on h2 "General Information" at bounding box center [136, 275] width 112 height 19
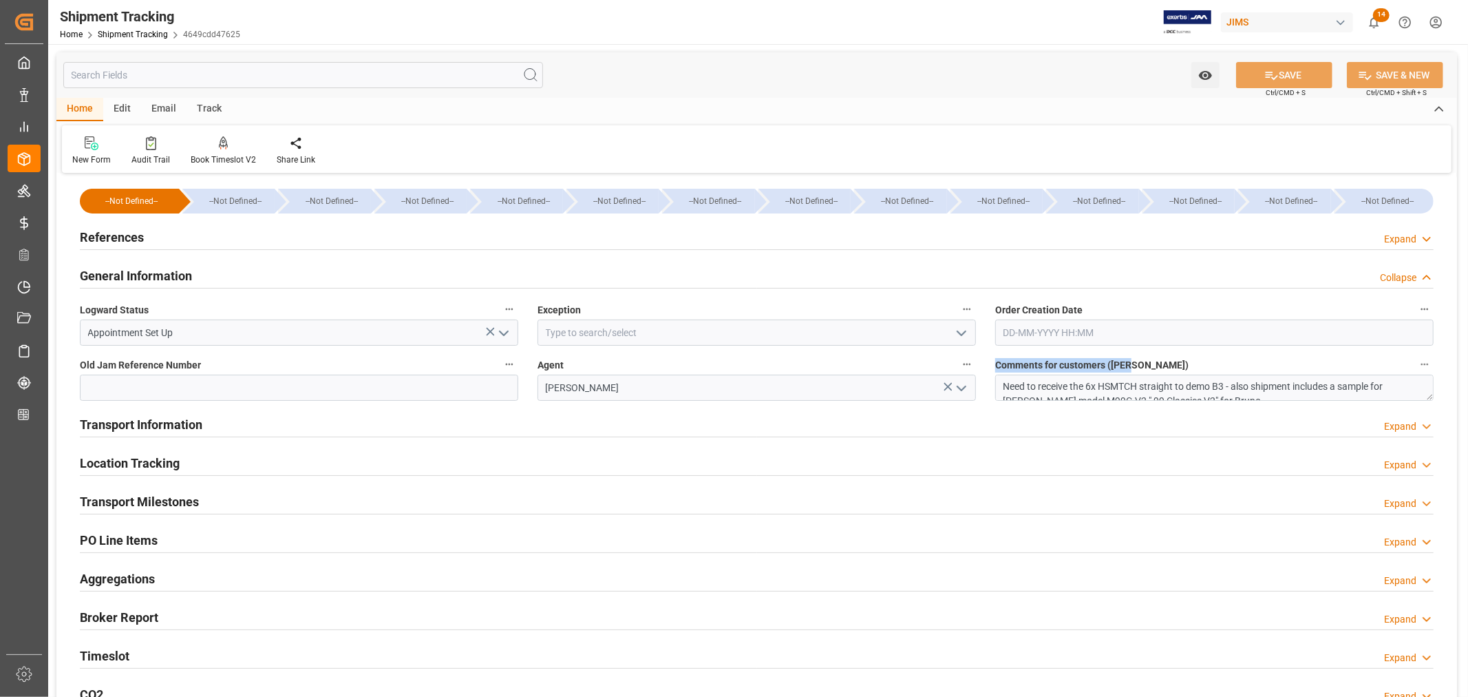
drag, startPoint x: 1140, startPoint y: 368, endPoint x: 995, endPoint y: 358, distance: 144.9
click at [995, 356] on label "Comments for customers ([PERSON_NAME])" at bounding box center [1214, 364] width 439 height 19
